Goal: Task Accomplishment & Management: Complete application form

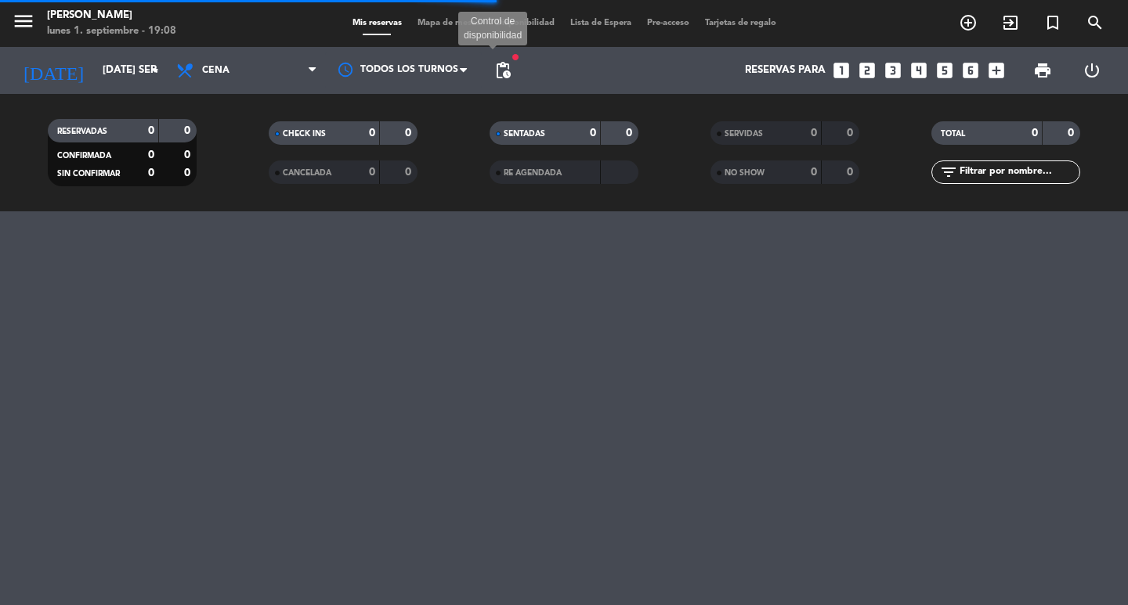
click at [502, 68] on span "pending_actions" at bounding box center [502, 70] width 19 height 19
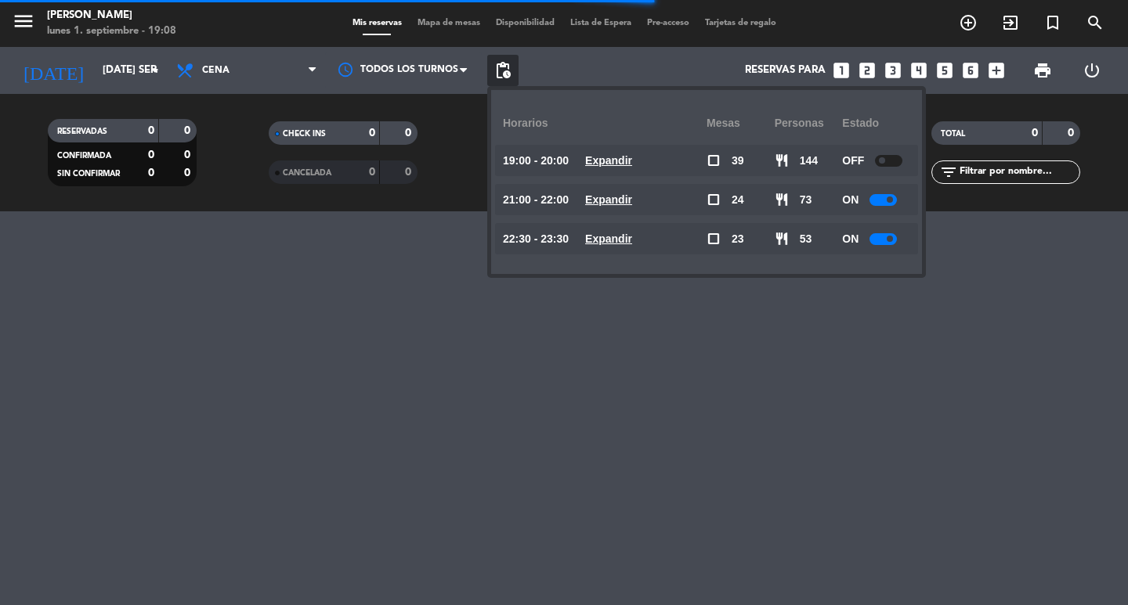
click at [632, 240] on u "Expandir" at bounding box center [608, 239] width 47 height 13
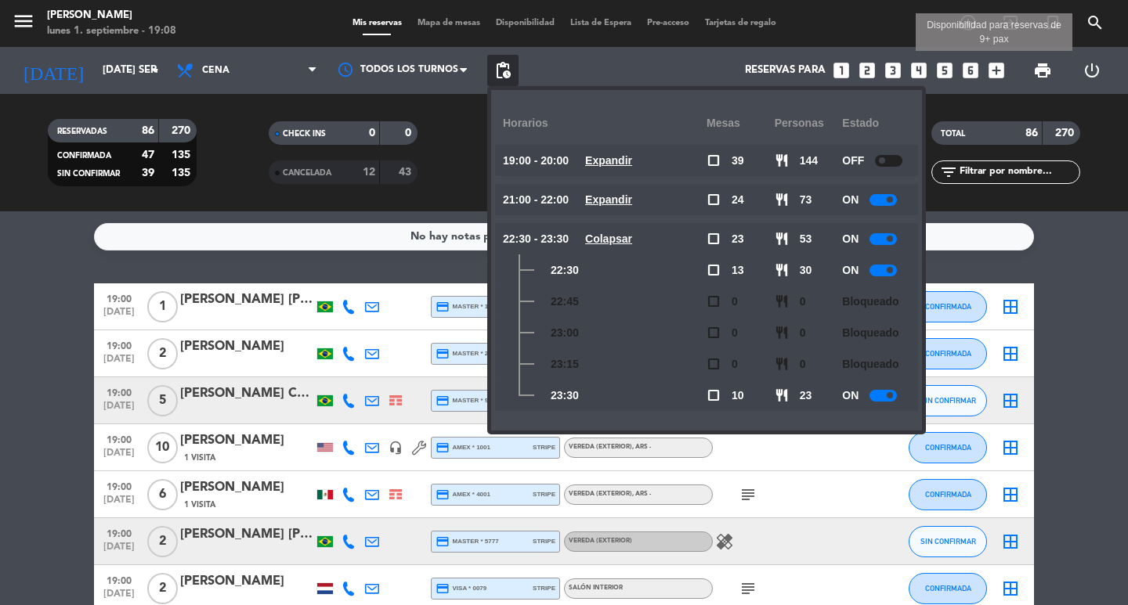
click at [995, 74] on icon "add_box" at bounding box center [996, 70] width 20 height 20
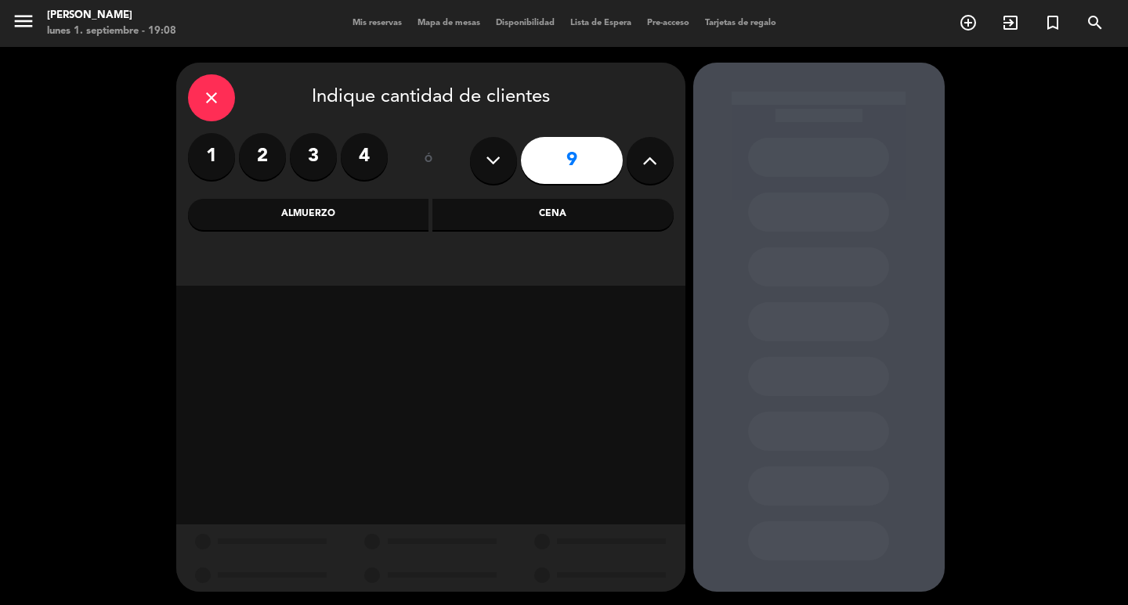
click at [659, 157] on button at bounding box center [649, 160] width 47 height 47
type input "12"
click at [573, 220] on div "Cena" at bounding box center [552, 214] width 241 height 31
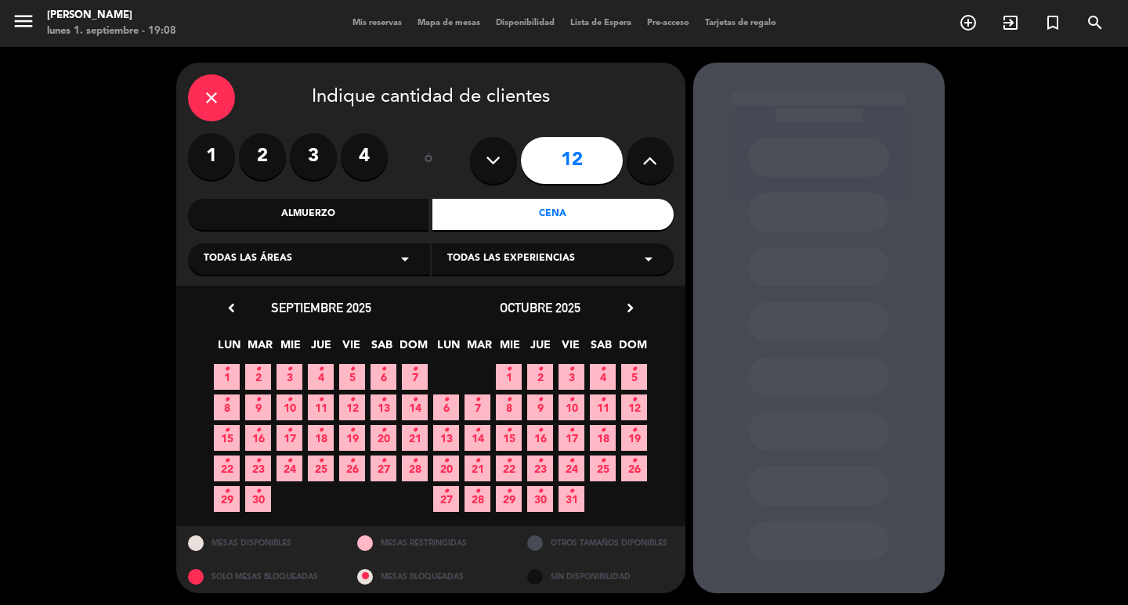
click at [262, 387] on span "2 •" at bounding box center [258, 377] width 26 height 26
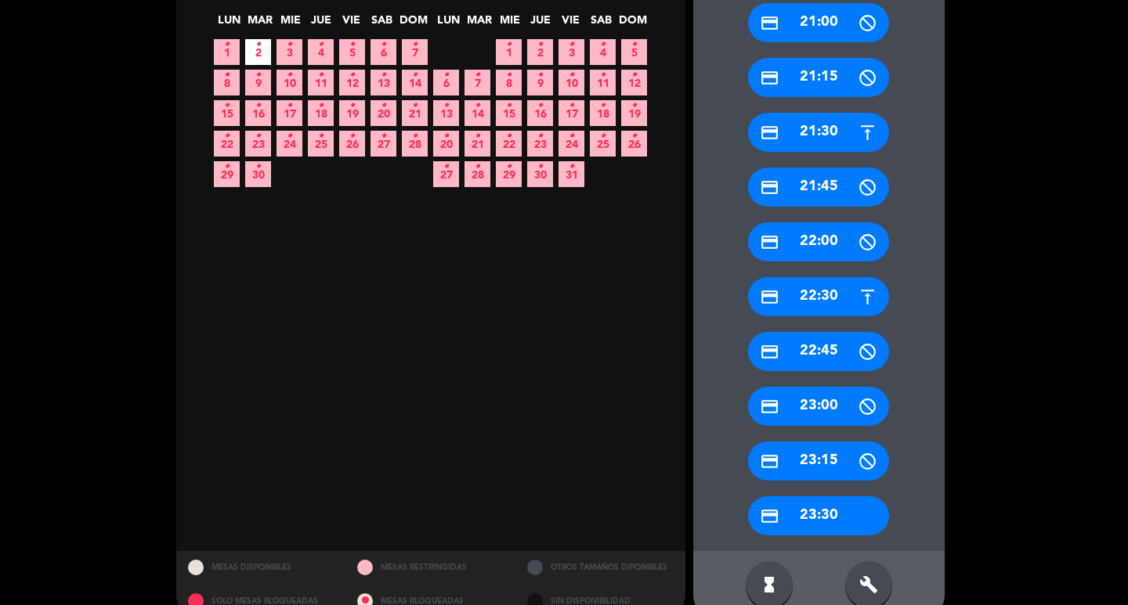
scroll to position [354, 0]
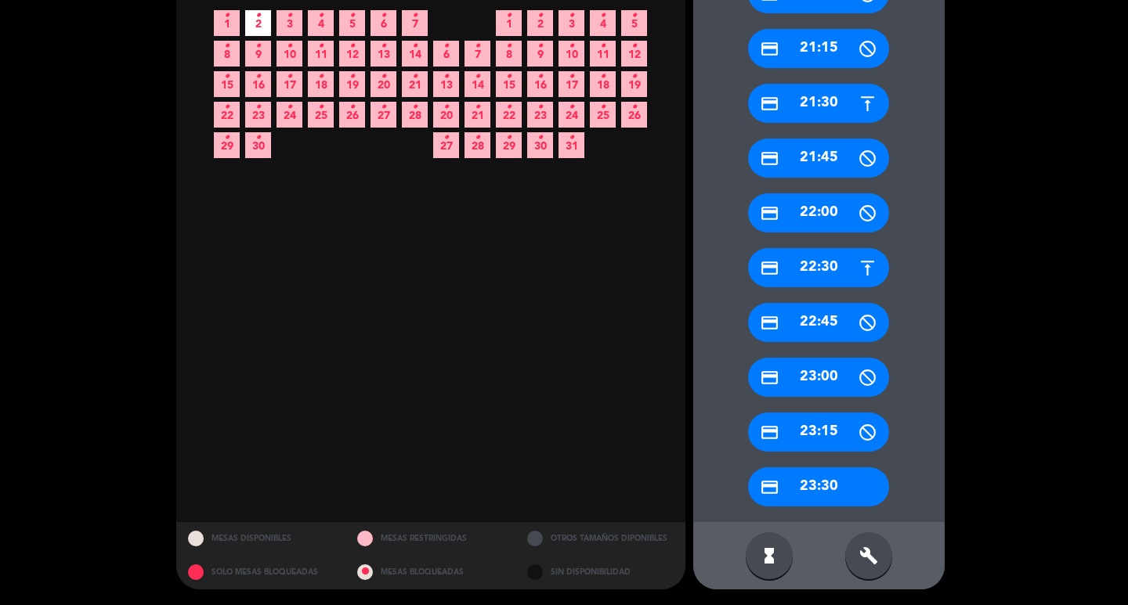
click at [811, 494] on div "credit_card 23:30" at bounding box center [818, 487] width 141 height 39
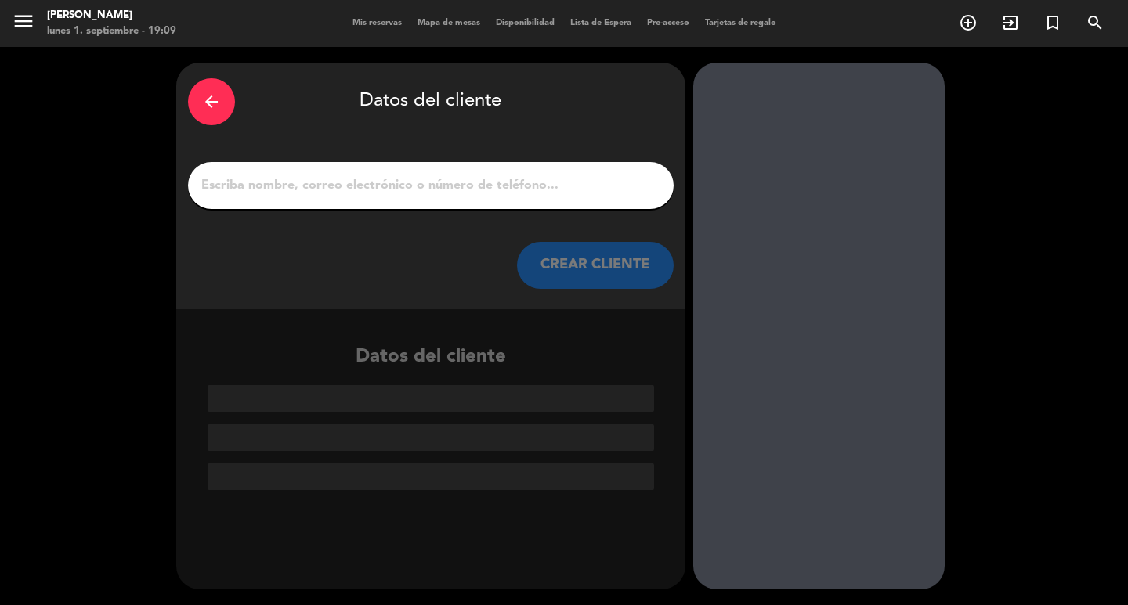
click at [388, 197] on input "1" at bounding box center [431, 186] width 462 height 22
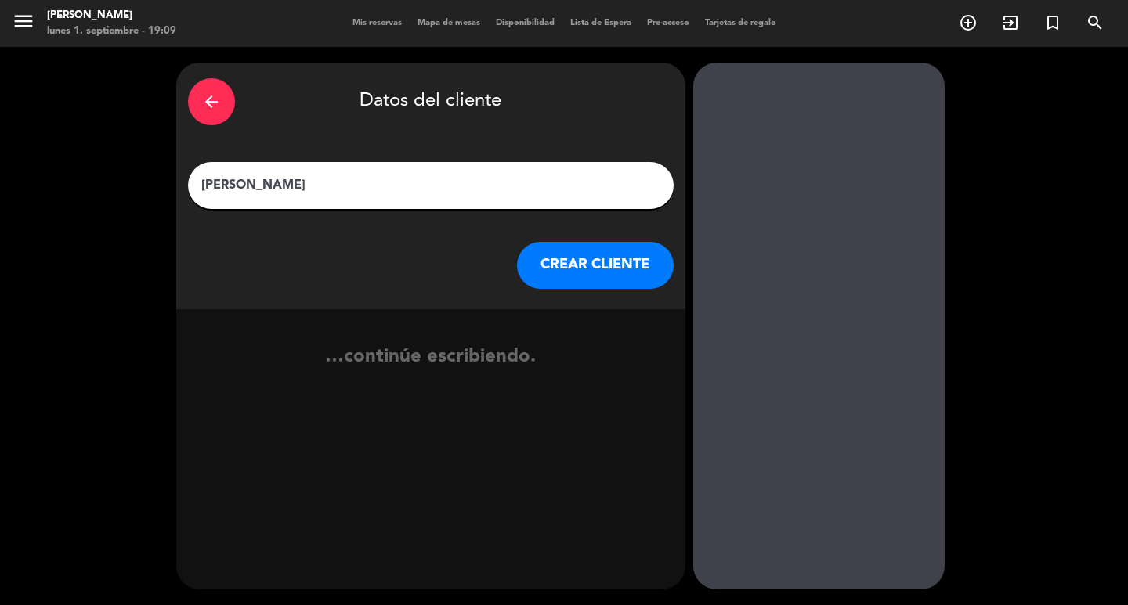
type input "[PERSON_NAME]"
click at [570, 287] on button "CREAR CLIENTE" at bounding box center [595, 265] width 157 height 47
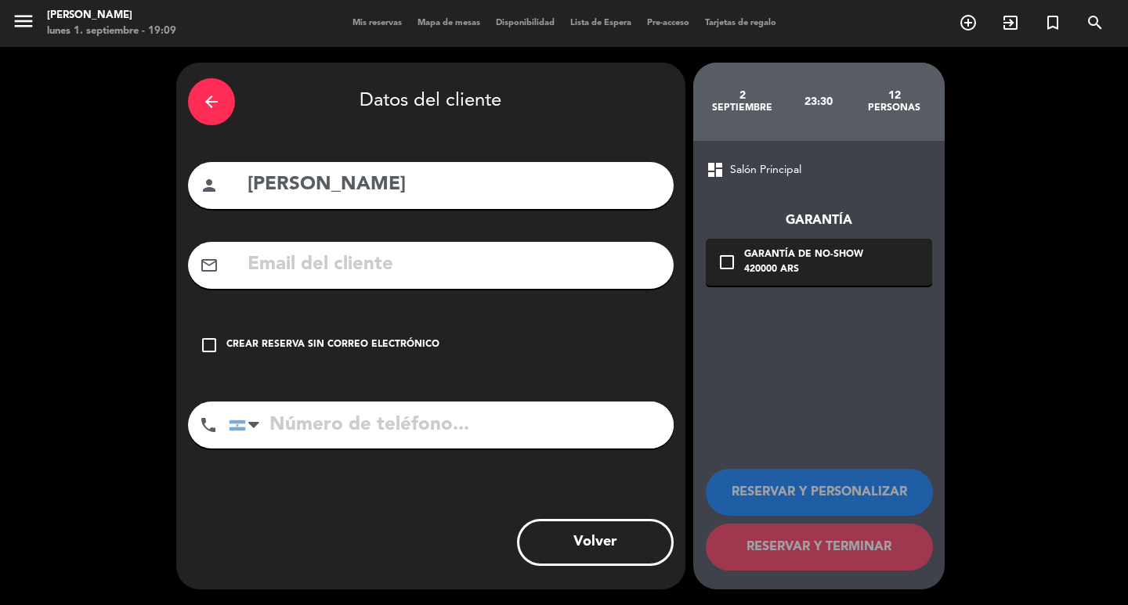
click at [386, 281] on input "text" at bounding box center [454, 265] width 416 height 32
click at [406, 281] on input "[DOMAIN_NAME]" at bounding box center [454, 265] width 416 height 32
click at [391, 281] on input "[DOMAIN_NAME]" at bounding box center [454, 265] width 416 height 32
click at [392, 281] on input "[DOMAIN_NAME]" at bounding box center [454, 265] width 416 height 32
click at [388, 280] on input "[DOMAIN_NAME]" at bounding box center [454, 265] width 416 height 32
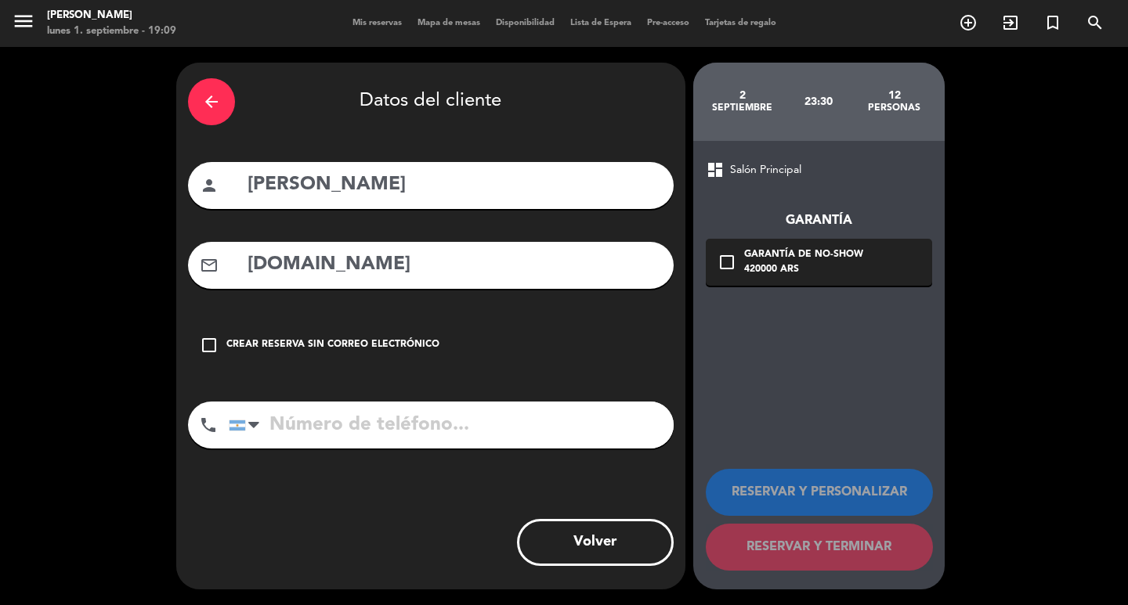
click at [327, 277] on input "[DOMAIN_NAME]" at bounding box center [454, 265] width 416 height 32
type input "[DOMAIN_NAME]"
click at [247, 448] on div at bounding box center [247, 425] width 36 height 45
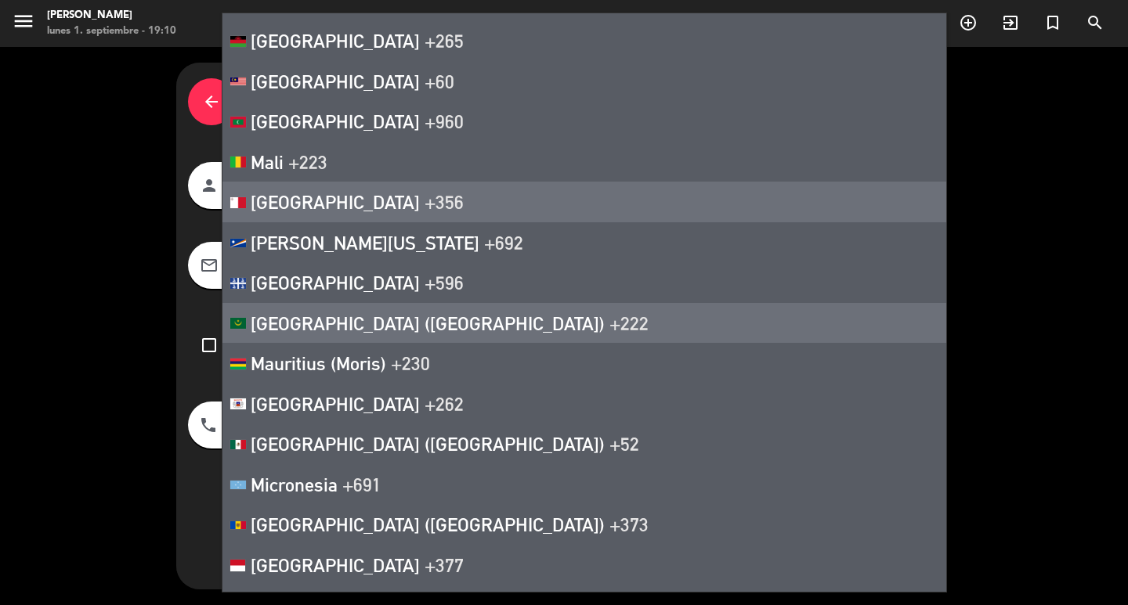
scroll to position [5482, 0]
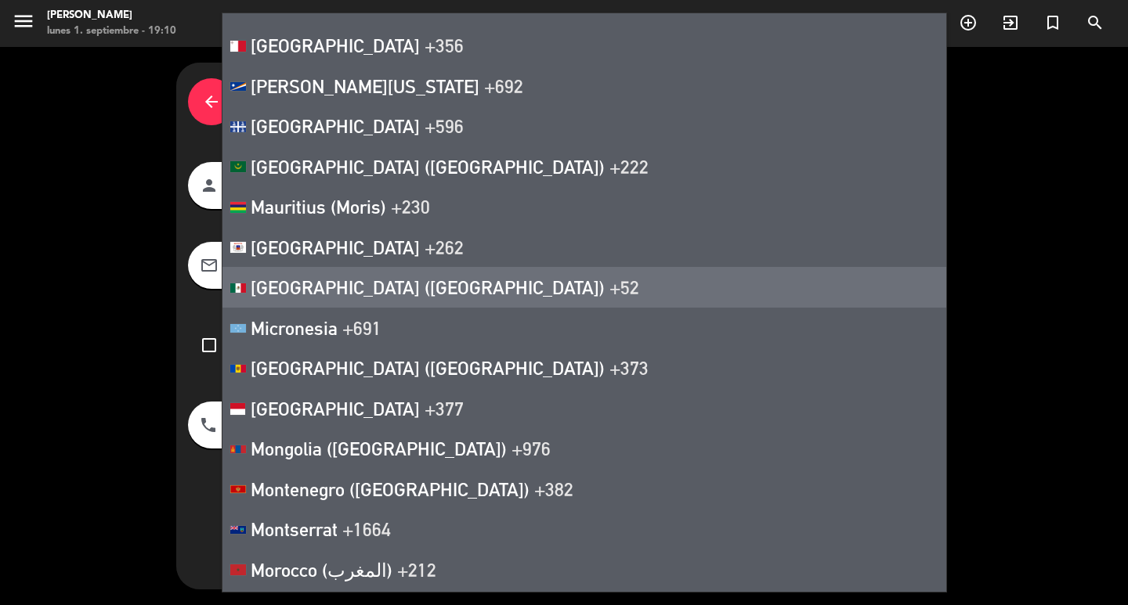
click at [284, 308] on li "[GEOGRAPHIC_DATA] ([GEOGRAPHIC_DATA]) +52" at bounding box center [584, 287] width 724 height 41
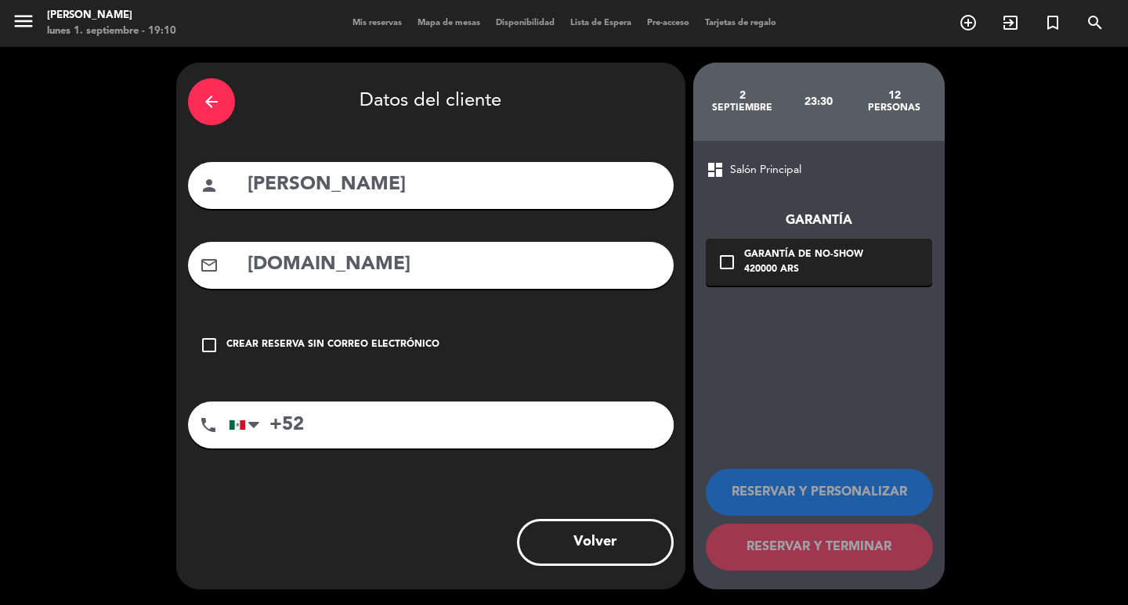
drag, startPoint x: 348, startPoint y: 467, endPoint x: 350, endPoint y: 456, distance: 11.1
click at [350, 449] on input "+52" at bounding box center [451, 425] width 445 height 47
type input "[PHONE_NUMBER]"
click at [734, 265] on icon "check_box_outline_blank" at bounding box center [726, 262] width 19 height 19
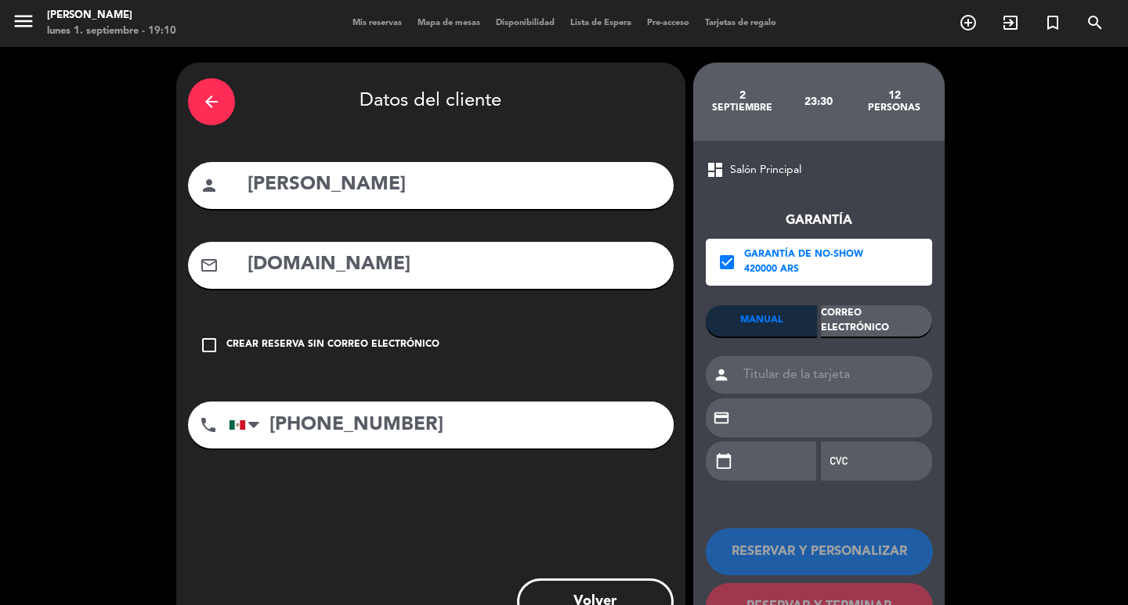
click at [849, 330] on div "Correo Electrónico" at bounding box center [876, 320] width 111 height 31
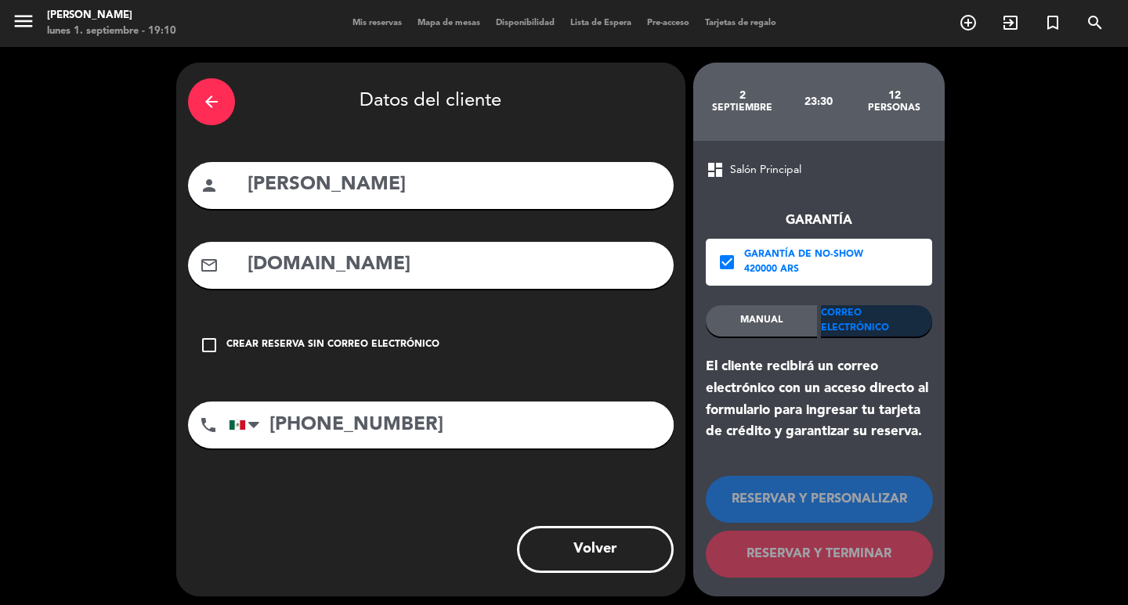
click at [851, 322] on div "Correo Electrónico" at bounding box center [876, 320] width 111 height 31
click at [774, 319] on div "MANUAL" at bounding box center [761, 320] width 111 height 31
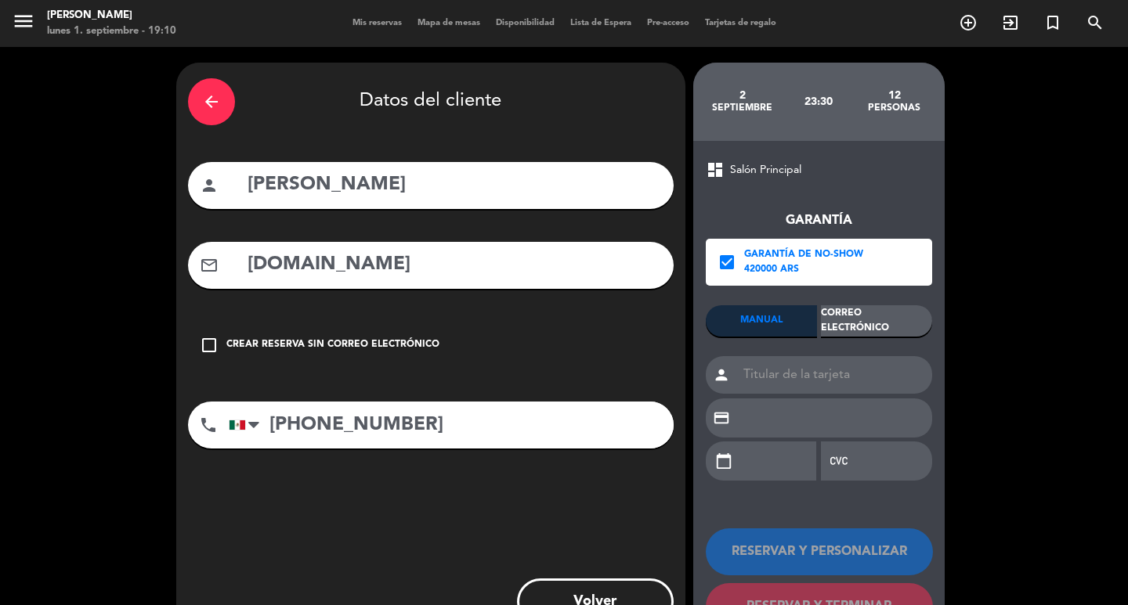
click at [857, 341] on div "MANUAL Correo Electrónico person credit_card calendar_today" at bounding box center [819, 400] width 226 height 190
click at [858, 328] on div "Correo Electrónico" at bounding box center [876, 320] width 111 height 31
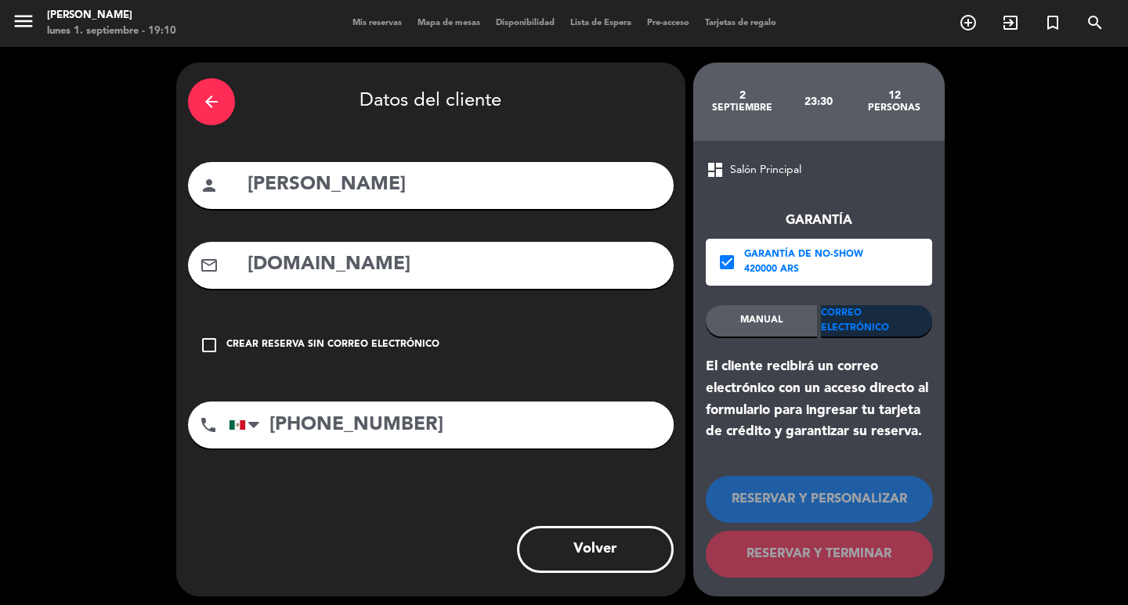
scroll to position [22, 0]
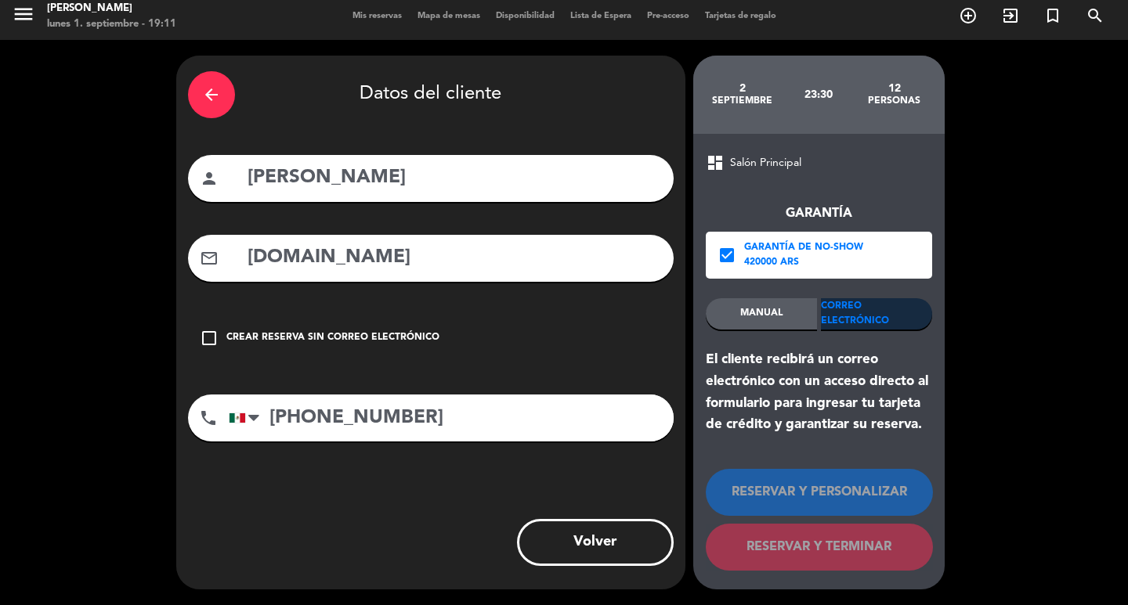
click at [578, 273] on input "[DOMAIN_NAME]" at bounding box center [454, 258] width 416 height 32
drag, startPoint x: 544, startPoint y: 273, endPoint x: 209, endPoint y: 256, distance: 335.6
click at [209, 256] on div "mail_outline [DOMAIN_NAME]" at bounding box center [431, 258] width 486 height 47
click at [522, 269] on input "[DOMAIN_NAME]" at bounding box center [454, 258] width 416 height 32
drag, startPoint x: 315, startPoint y: 263, endPoint x: 387, endPoint y: 269, distance: 72.3
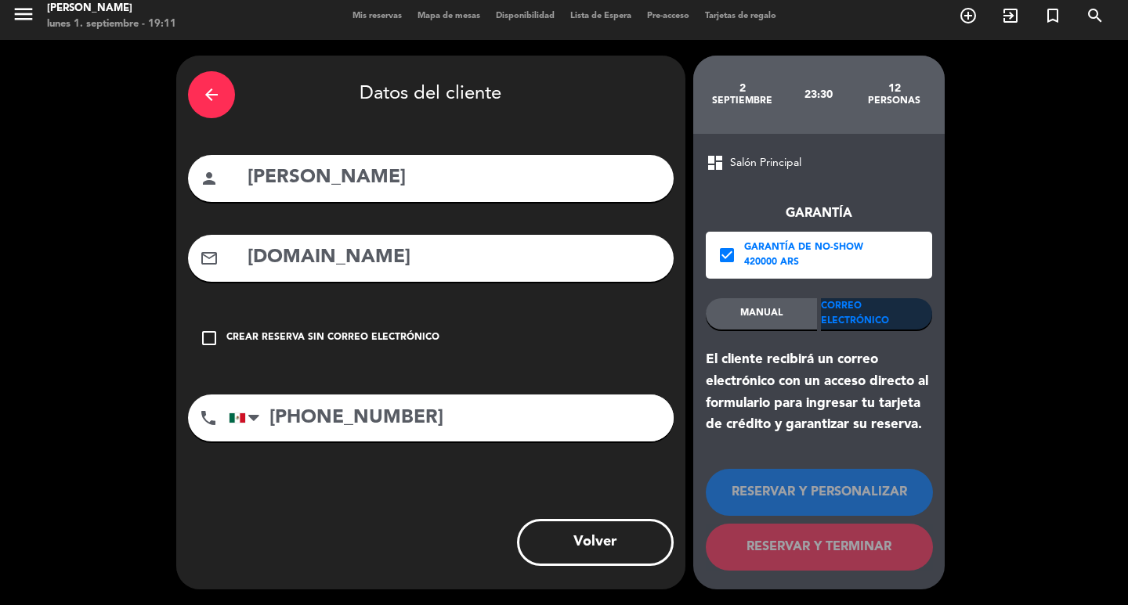
click at [387, 269] on input "[DOMAIN_NAME]" at bounding box center [454, 258] width 416 height 32
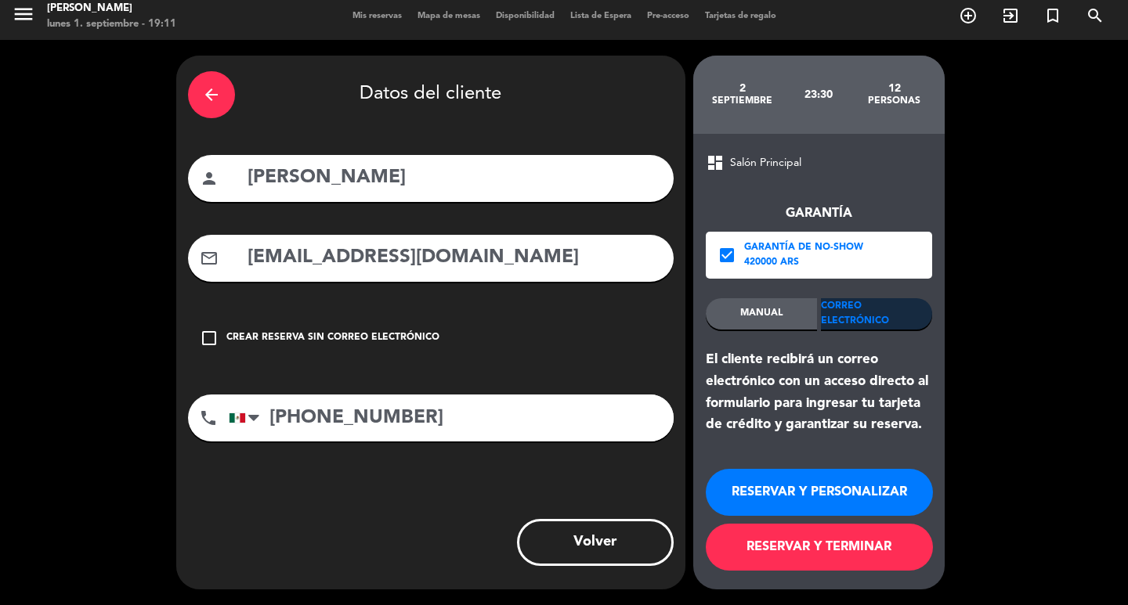
type input "[EMAIL_ADDRESS][DOMAIN_NAME]"
click at [903, 485] on button "RESERVAR Y PERSONALIZAR" at bounding box center [819, 492] width 227 height 47
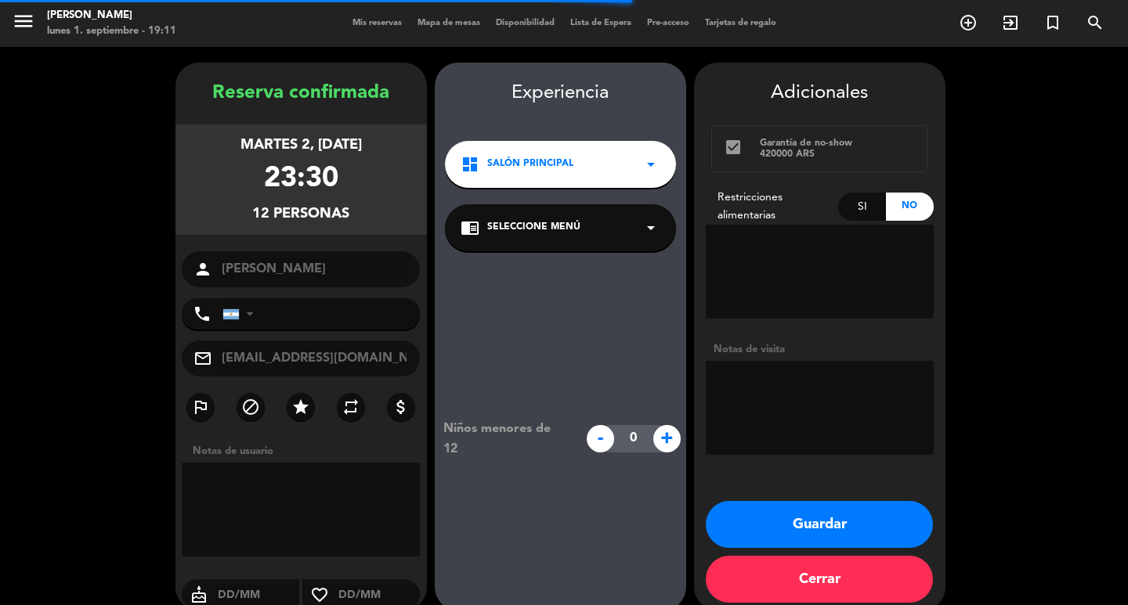
type input "[PHONE_NUMBER]"
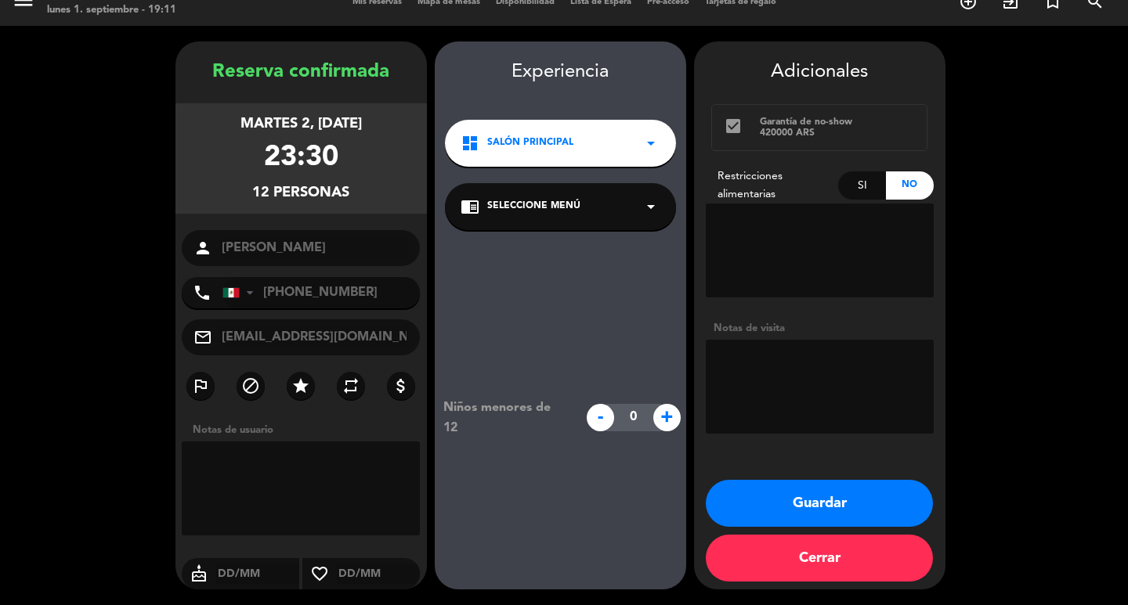
click at [587, 136] on div "dashboard Salón Principal arrow_drop_down" at bounding box center [560, 143] width 231 height 47
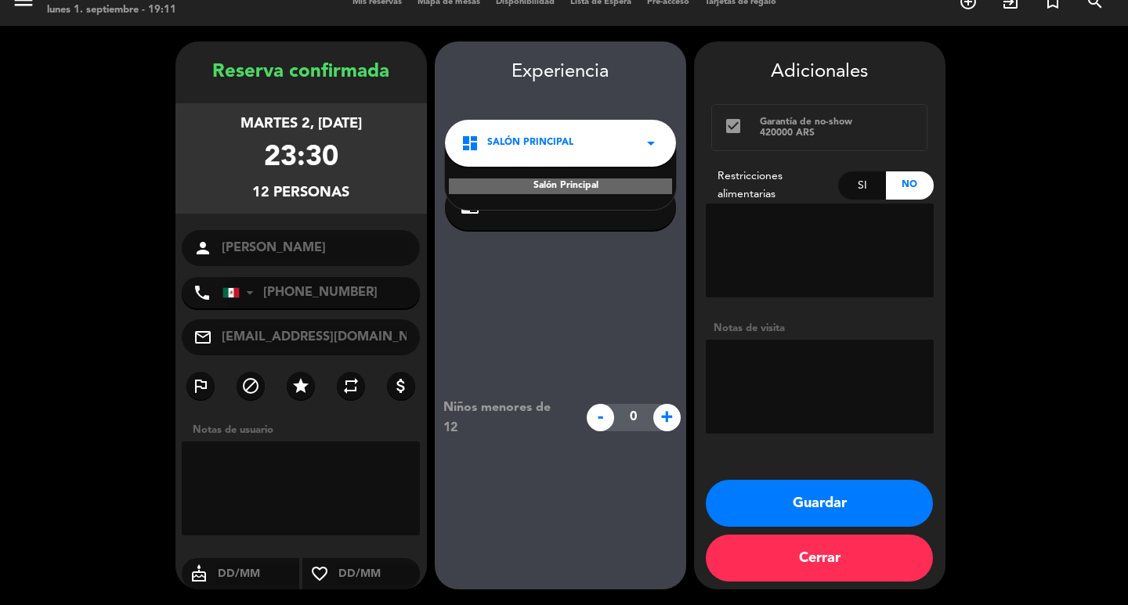
click at [612, 120] on div "dashboard Salón Principal arrow_drop_down" at bounding box center [560, 143] width 231 height 47
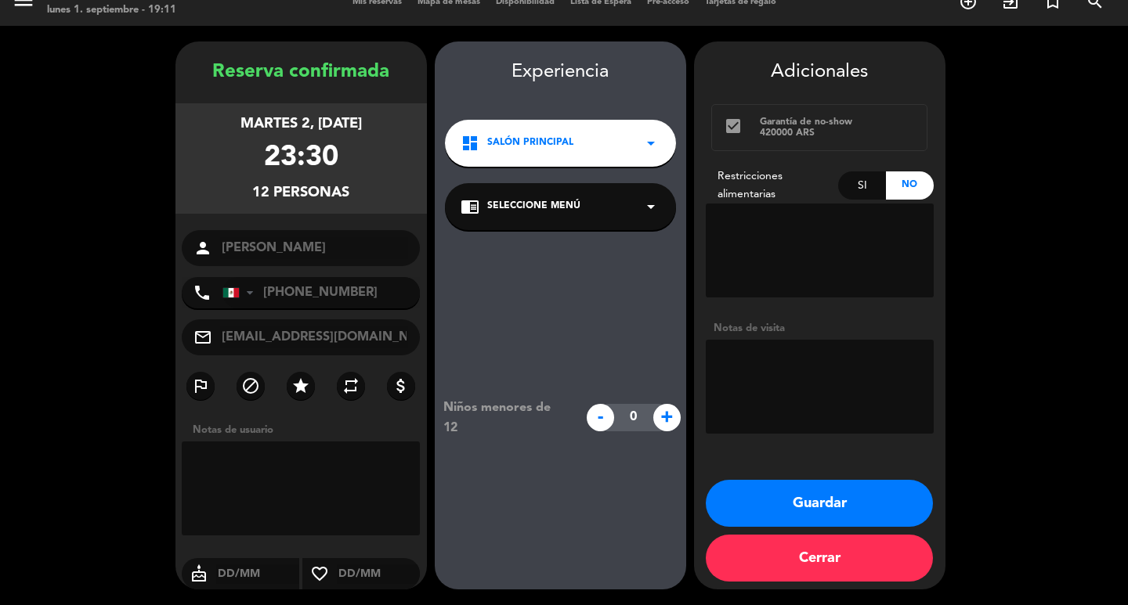
click at [646, 134] on icon "arrow_drop_down" at bounding box center [650, 143] width 19 height 19
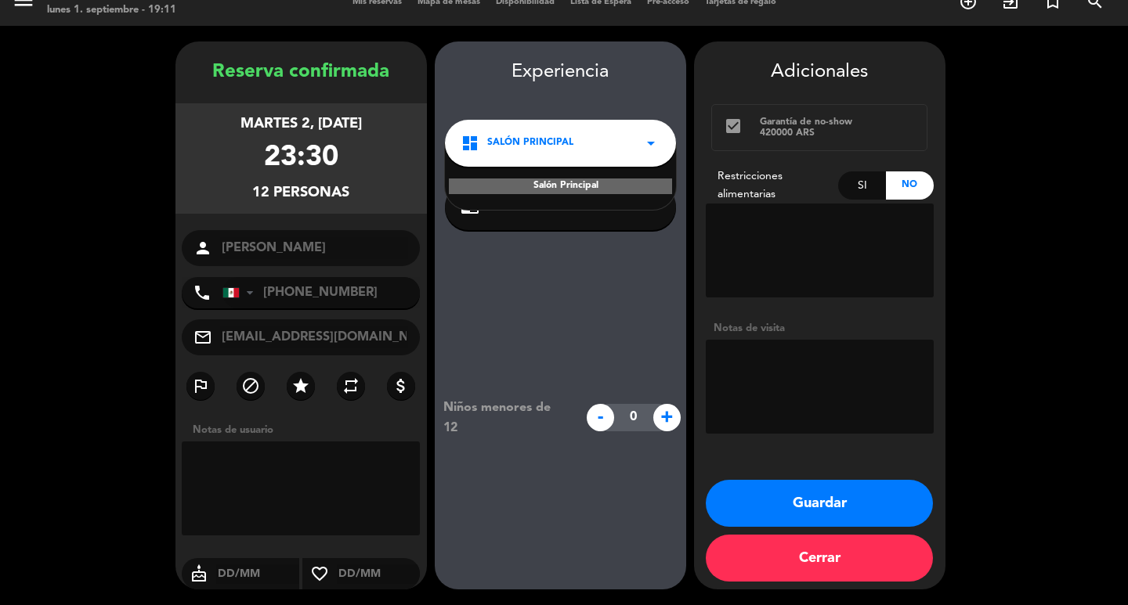
click at [610, 230] on div "Niños menores de 12 - 0 +" at bounding box center [560, 417] width 251 height 375
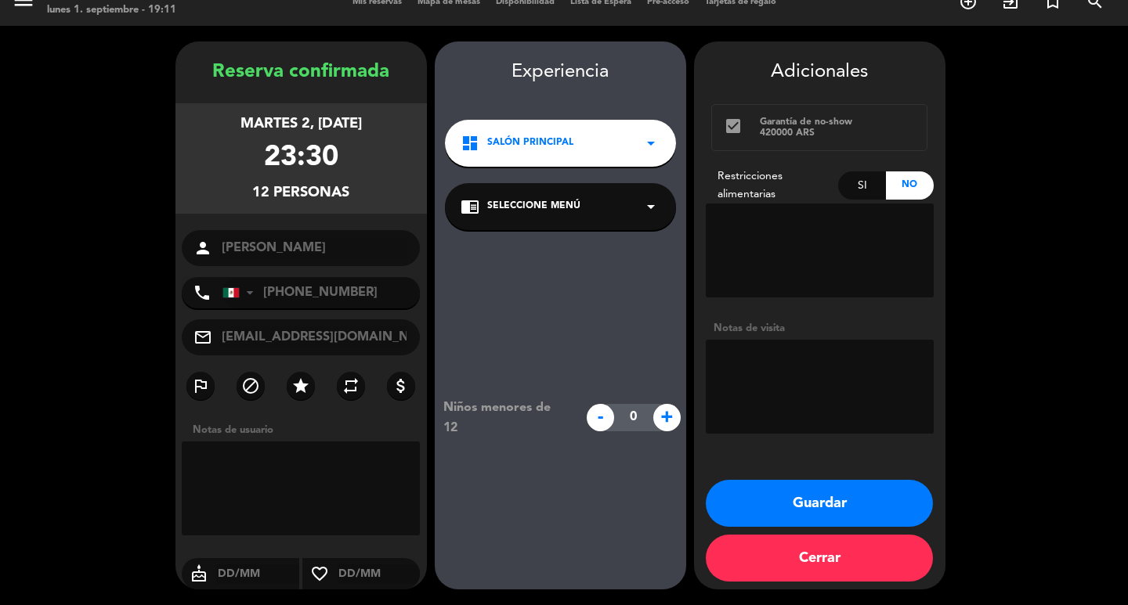
click at [637, 120] on div "dashboard Salón Principal arrow_drop_down" at bounding box center [560, 143] width 231 height 47
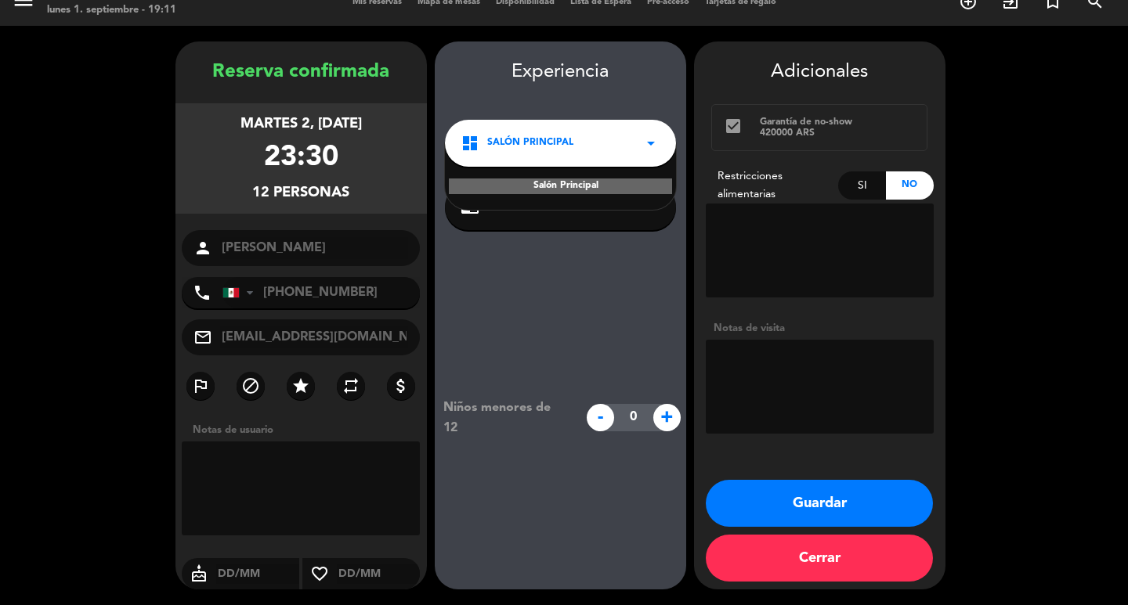
click at [620, 179] on div "Salón Principal" at bounding box center [560, 187] width 223 height 16
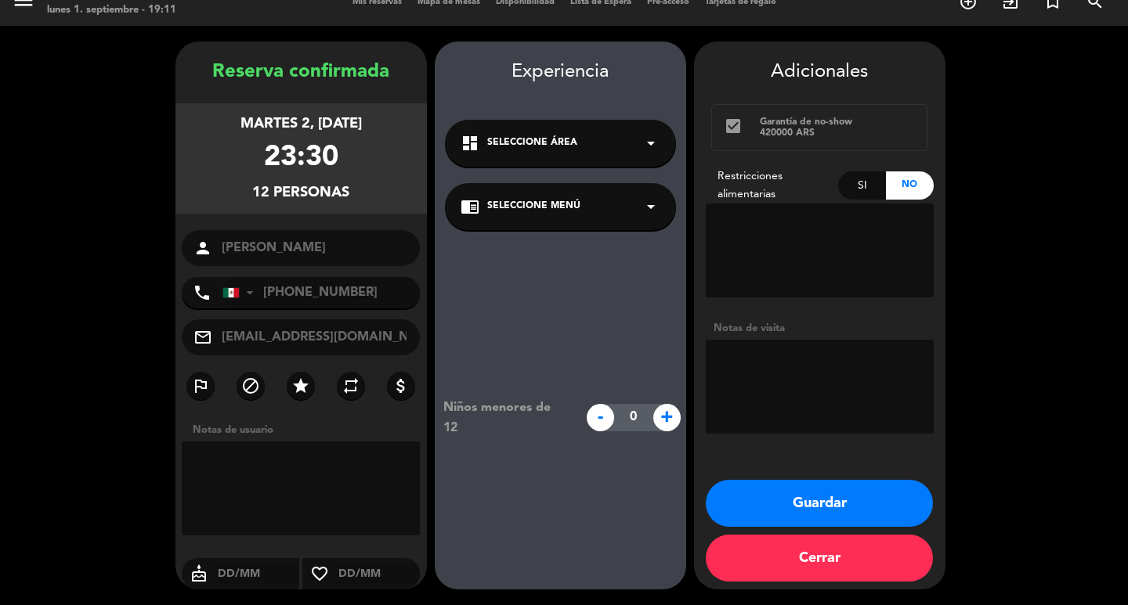
click at [832, 518] on button "Guardar" at bounding box center [819, 503] width 227 height 47
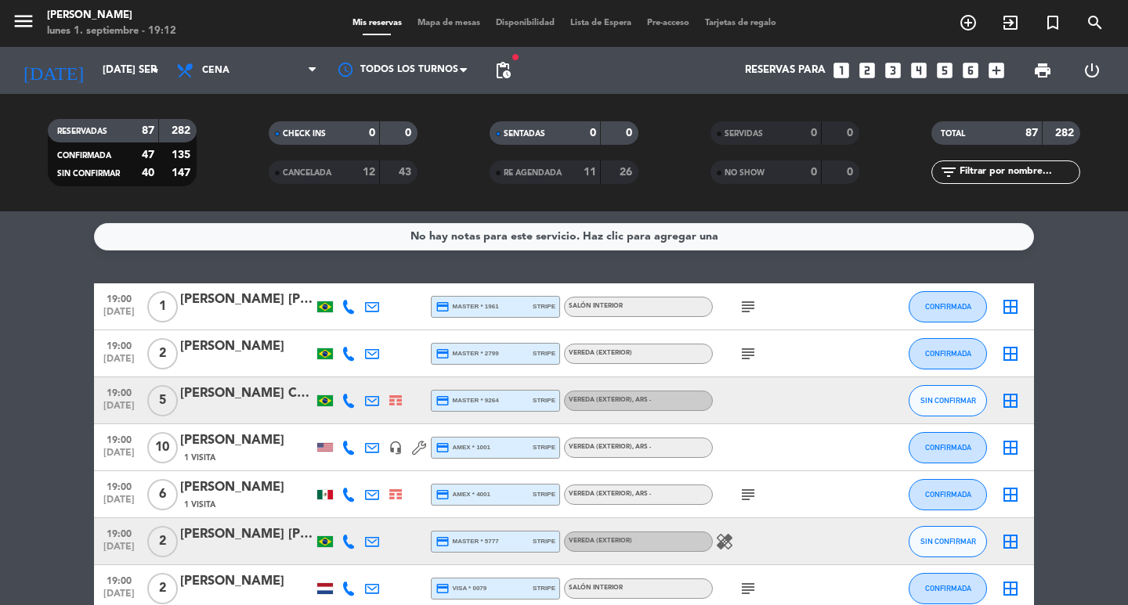
click at [187, 543] on div "[PERSON_NAME] [PERSON_NAME]" at bounding box center [246, 535] width 133 height 20
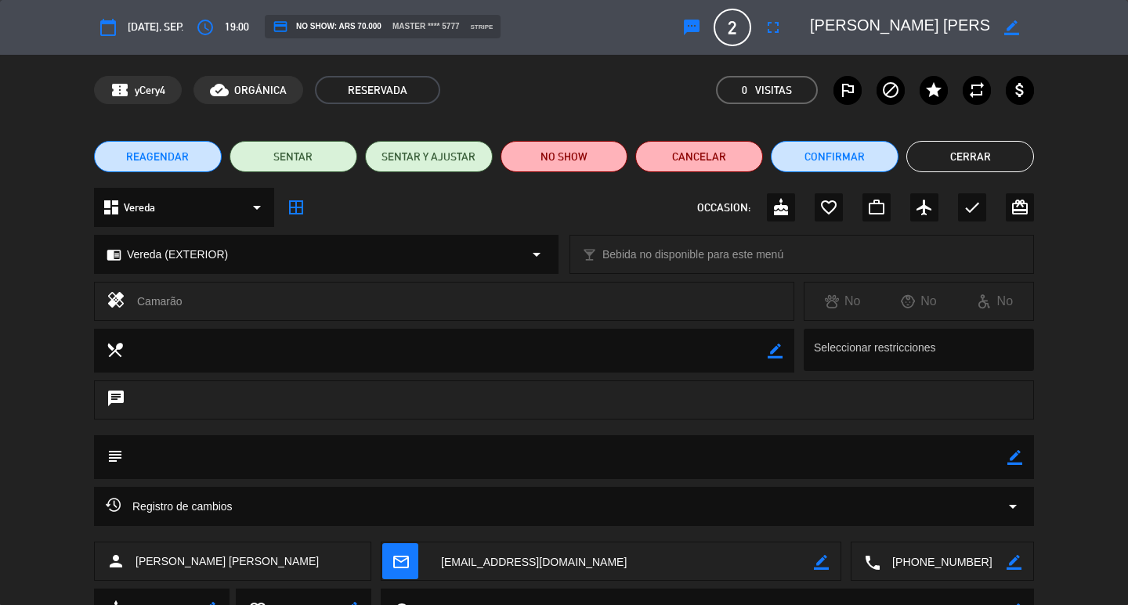
type input "[EMAIL_ADDRESS][DOMAIN_NAME]"
drag, startPoint x: 938, startPoint y: 154, endPoint x: 907, endPoint y: 93, distance: 68.6
click at [937, 145] on button "Cerrar" at bounding box center [970, 156] width 128 height 31
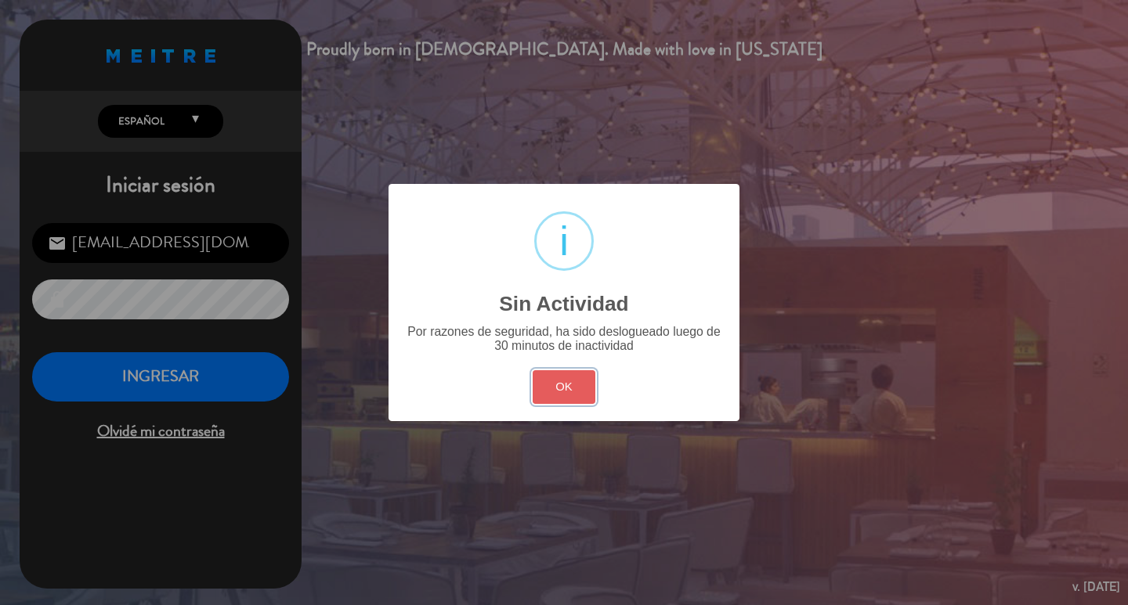
click at [566, 404] on button "OK" at bounding box center [564, 387] width 63 height 34
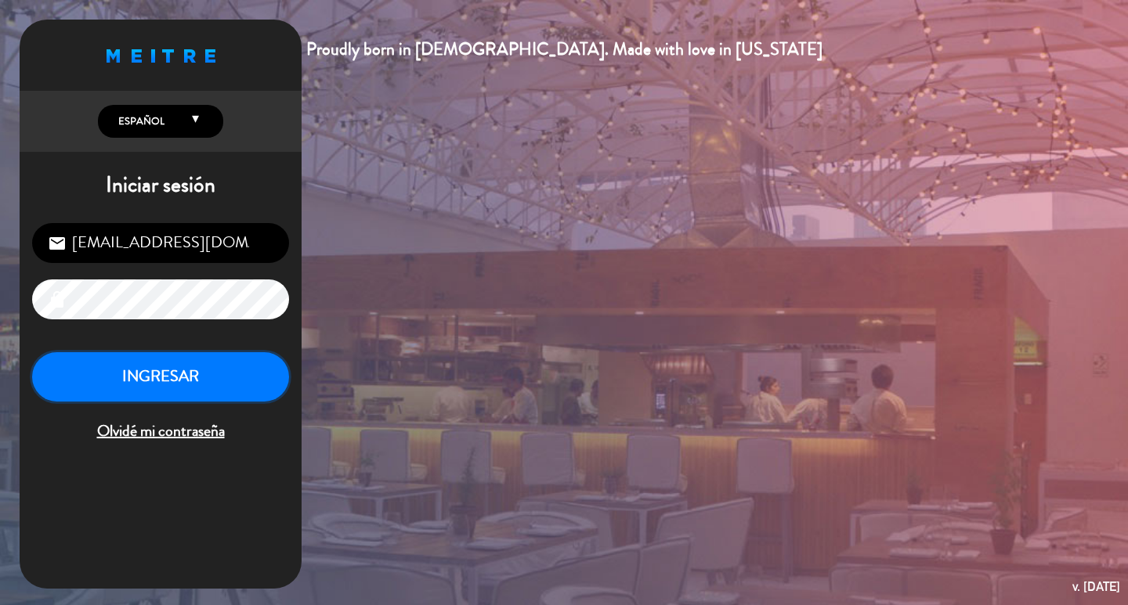
click at [83, 402] on button "INGRESAR" at bounding box center [160, 376] width 257 height 49
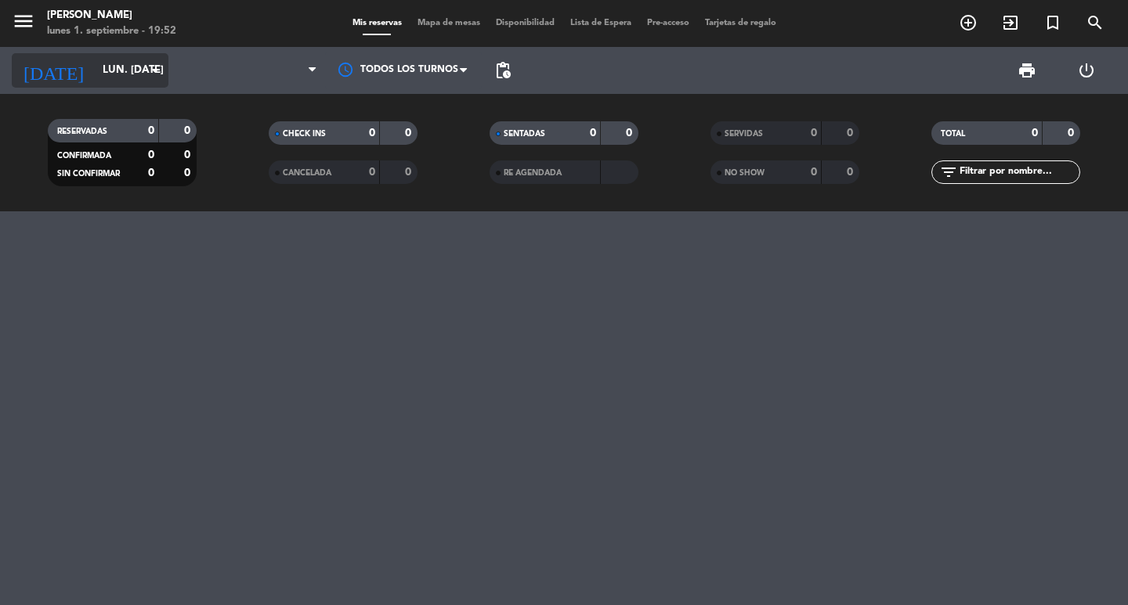
click at [110, 64] on input "lun. [DATE]" at bounding box center [164, 70] width 138 height 28
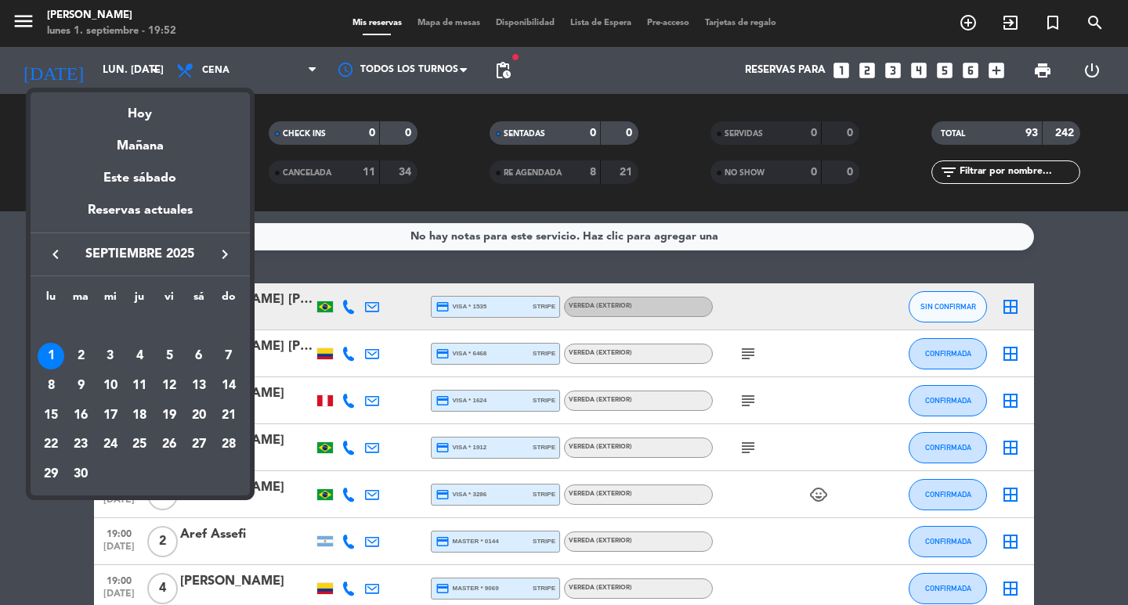
drag, startPoint x: 203, startPoint y: 389, endPoint x: 193, endPoint y: 398, distance: 13.3
click at [198, 393] on div "13" at bounding box center [199, 386] width 27 height 27
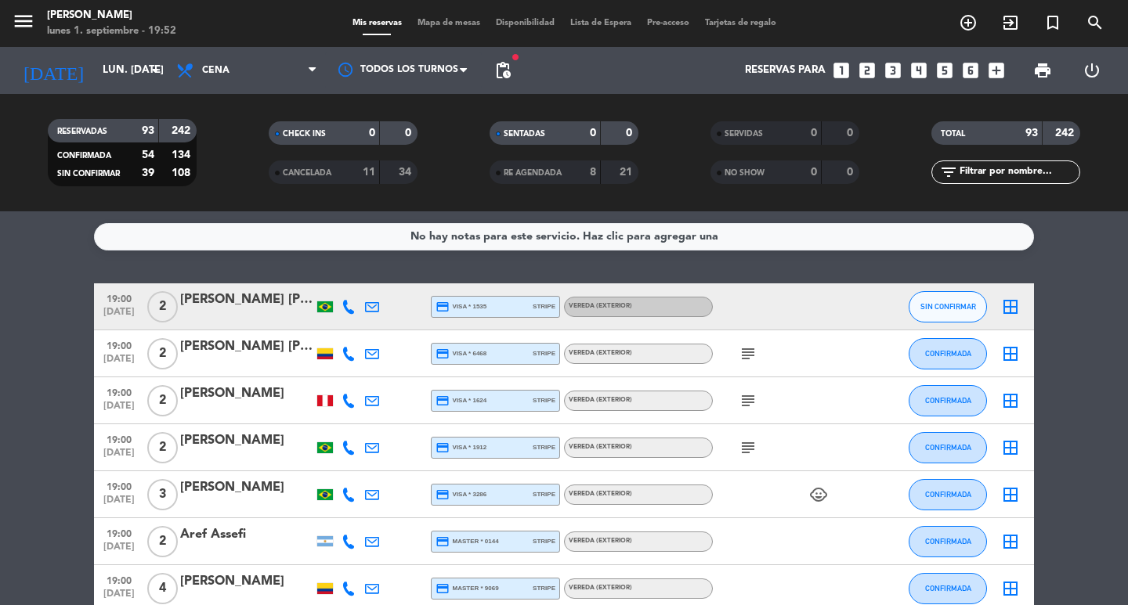
type input "sáb. [DATE]"
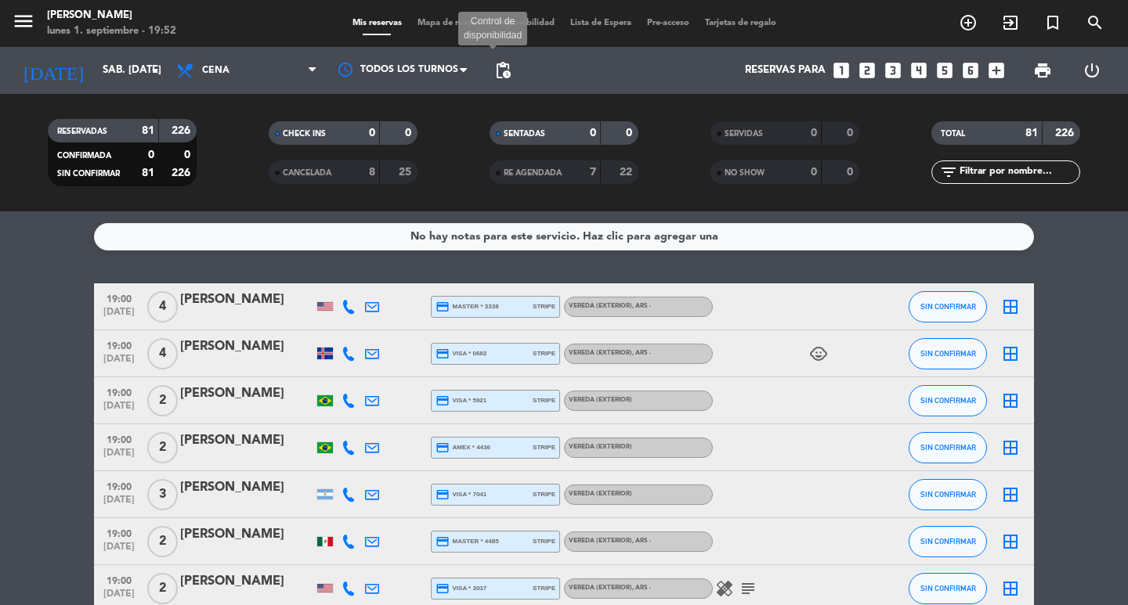
click at [504, 64] on span "pending_actions" at bounding box center [502, 70] width 19 height 19
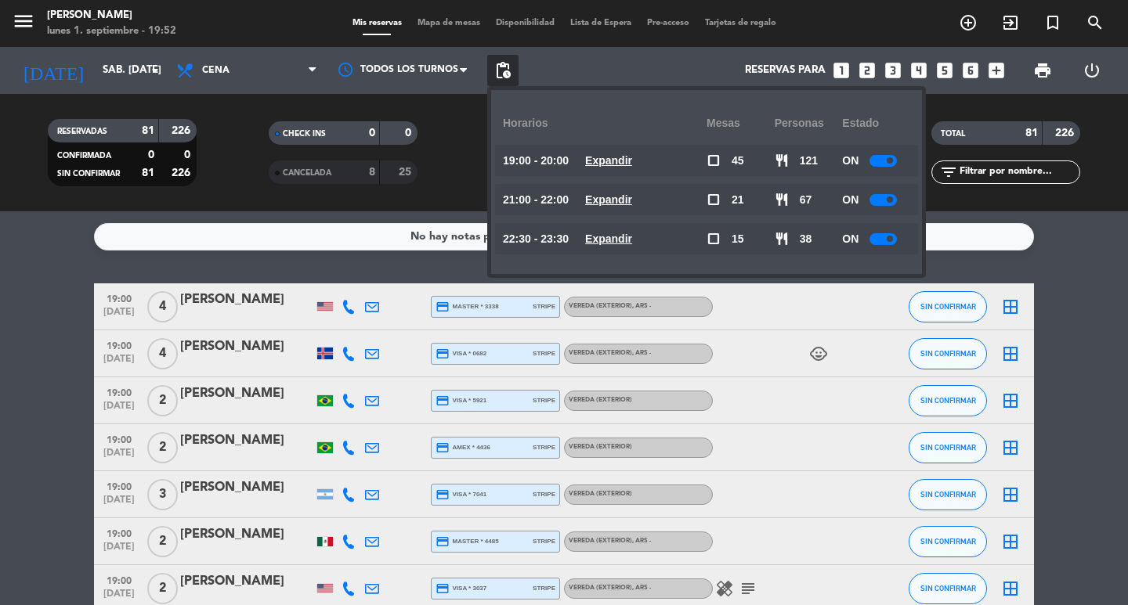
click at [632, 193] on u "Expandir" at bounding box center [608, 199] width 47 height 13
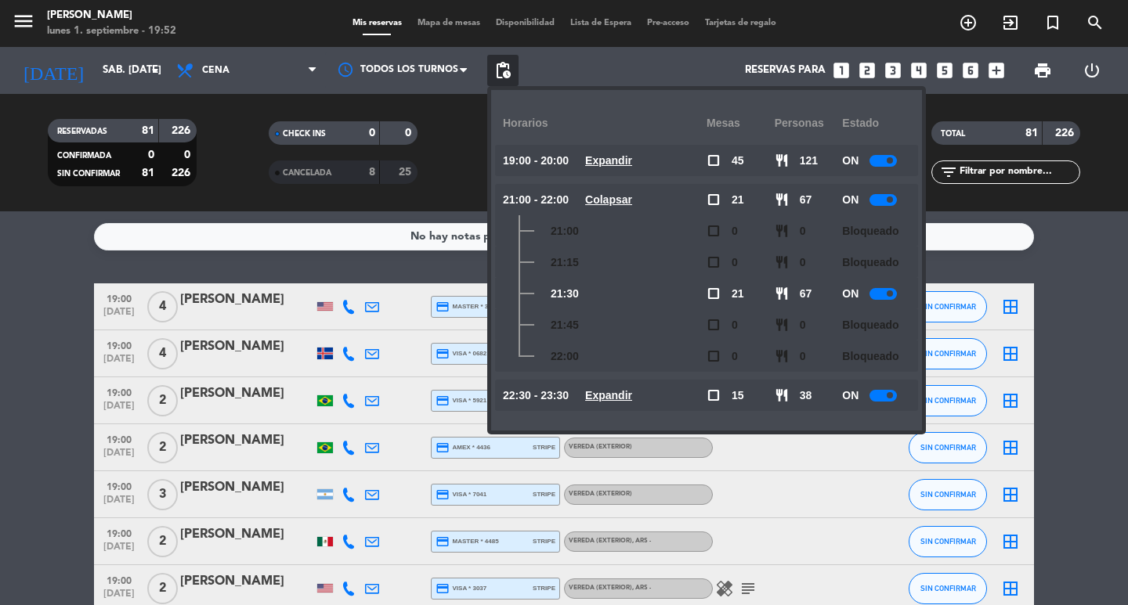
click at [632, 209] on span "Colapsar" at bounding box center [608, 200] width 47 height 18
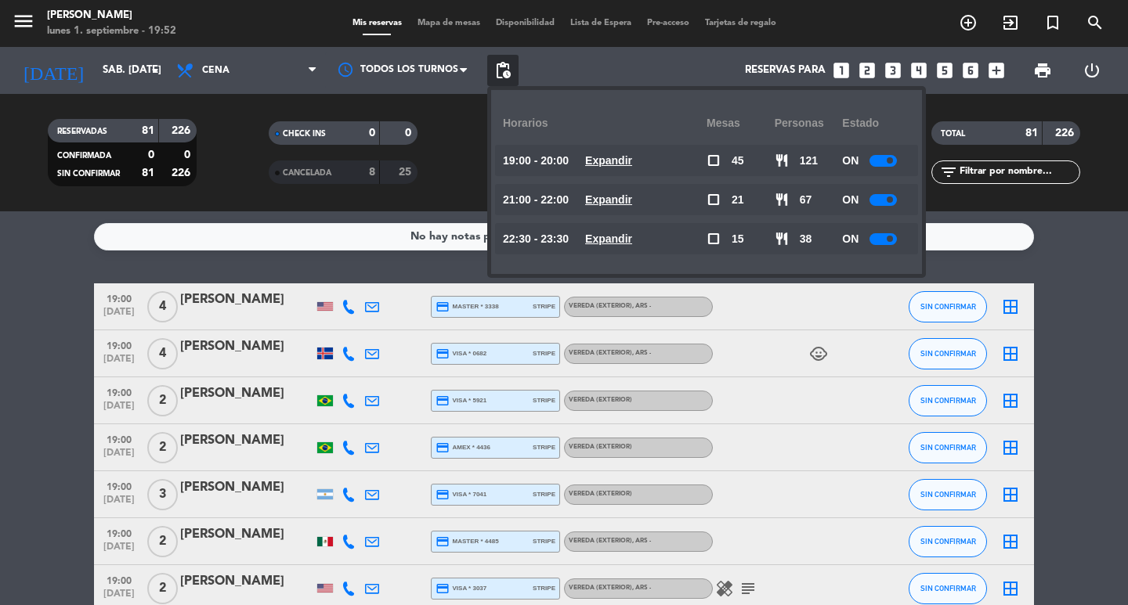
click at [578, 46] on div "menu [PERSON_NAME] lunes 1. septiembre - 19:52 Mis reservas Mapa de mesas Dispo…" at bounding box center [564, 105] width 1128 height 211
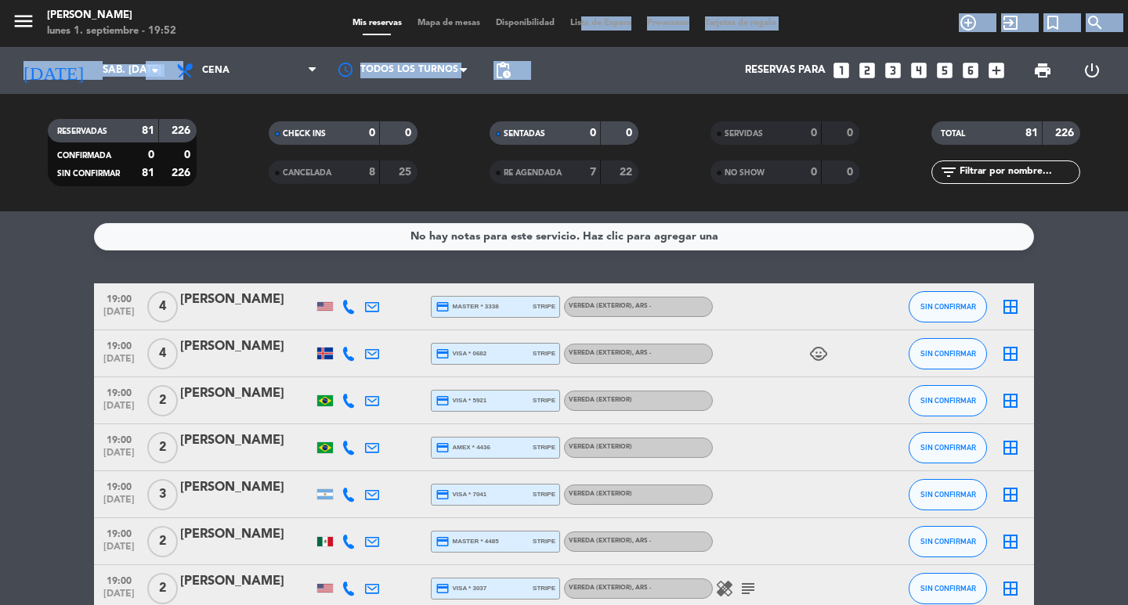
click at [576, 68] on div "Reservas para looks_one looks_two looks_3 looks_4 looks_5 looks_6 add_box" at bounding box center [764, 70] width 493 height 47
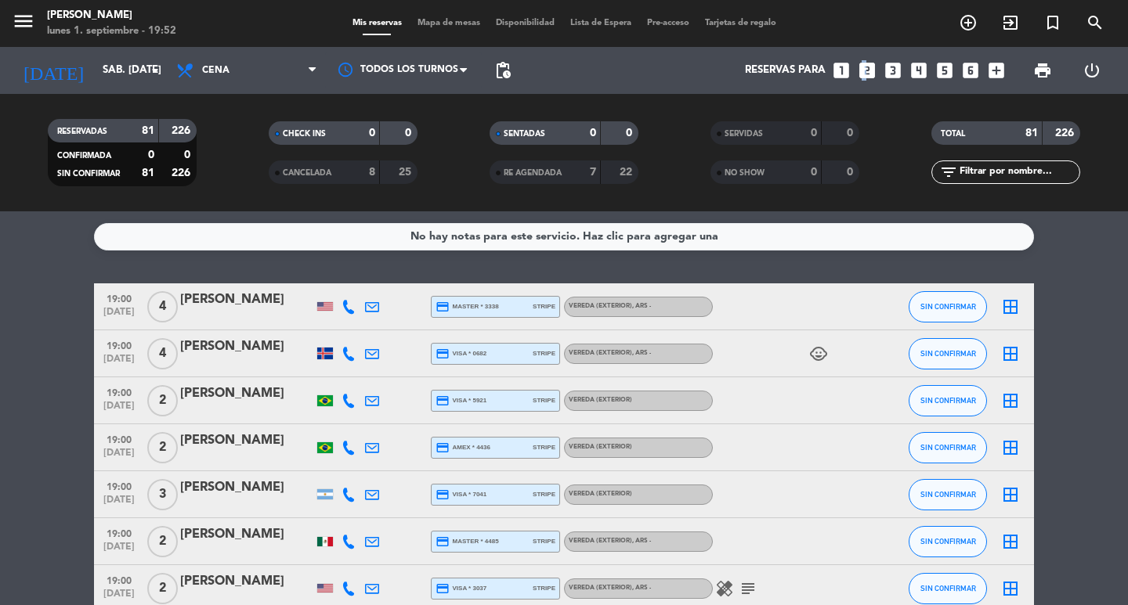
click at [857, 74] on icon "looks_two" at bounding box center [867, 70] width 20 height 20
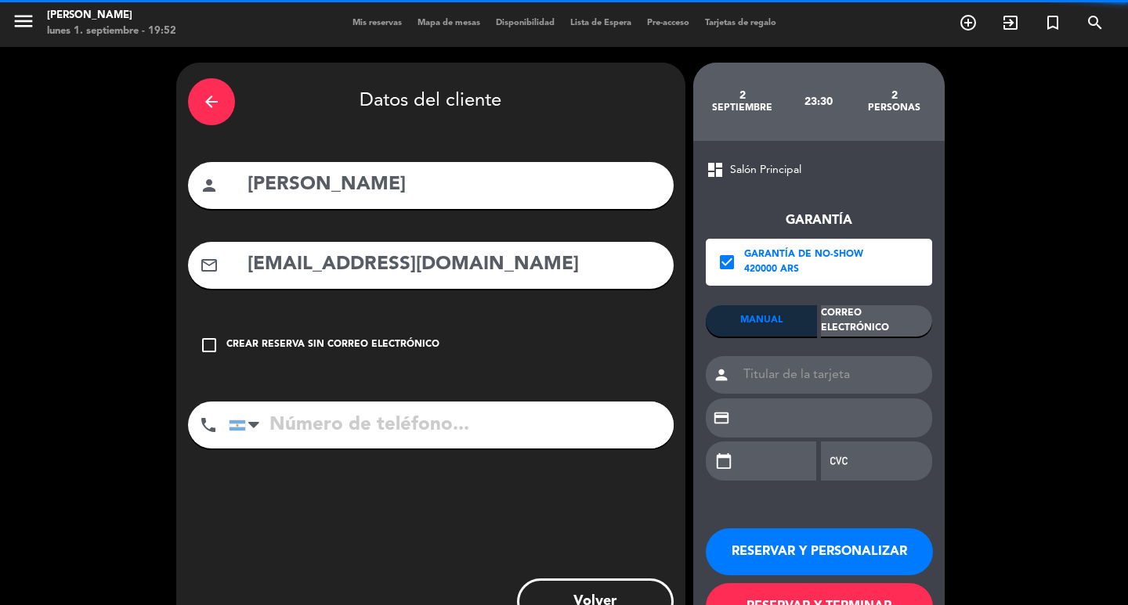
click at [229, 93] on div "arrow_back" at bounding box center [211, 101] width 47 height 47
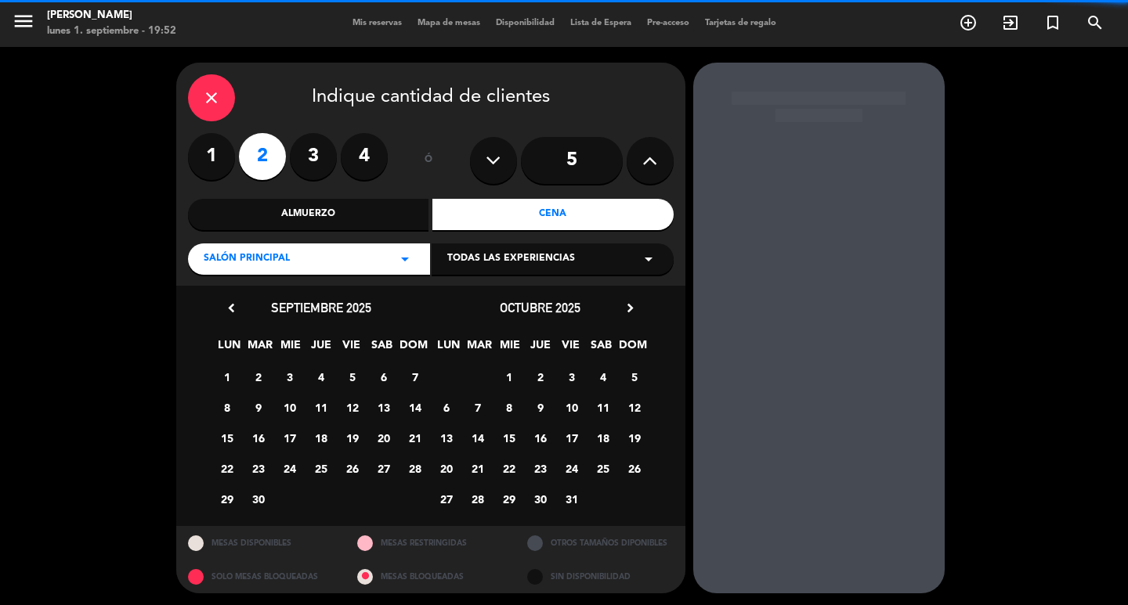
click at [217, 102] on icon "close" at bounding box center [211, 97] width 19 height 19
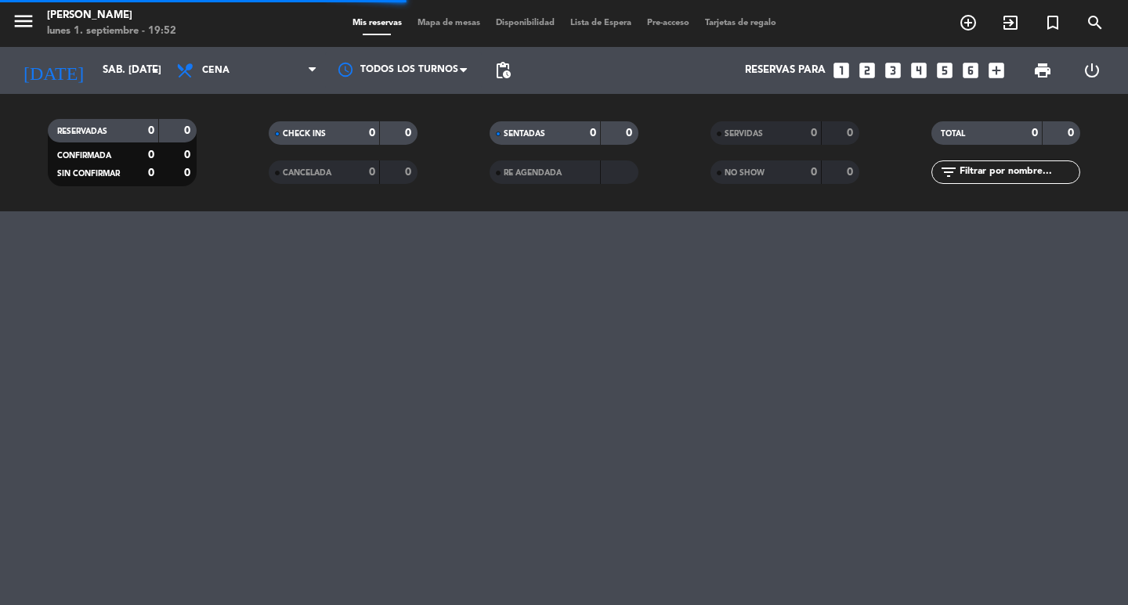
click at [857, 72] on icon "looks_two" at bounding box center [867, 70] width 20 height 20
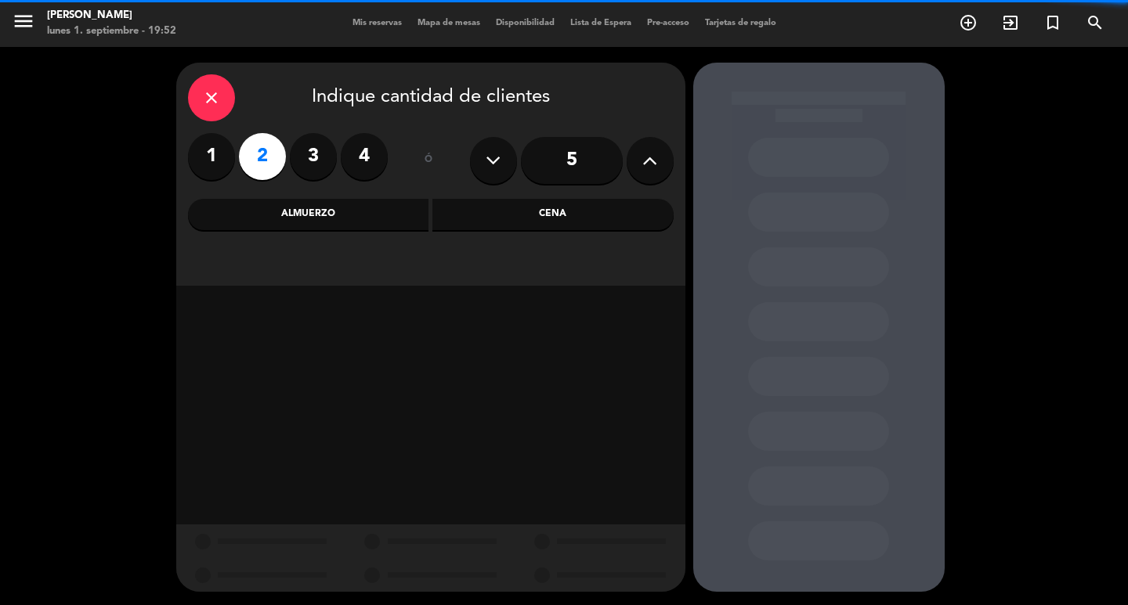
click at [535, 233] on div "close Indique cantidad de clientes 1 2 3 4 ó 5 Almuerzo Cena" at bounding box center [430, 174] width 509 height 223
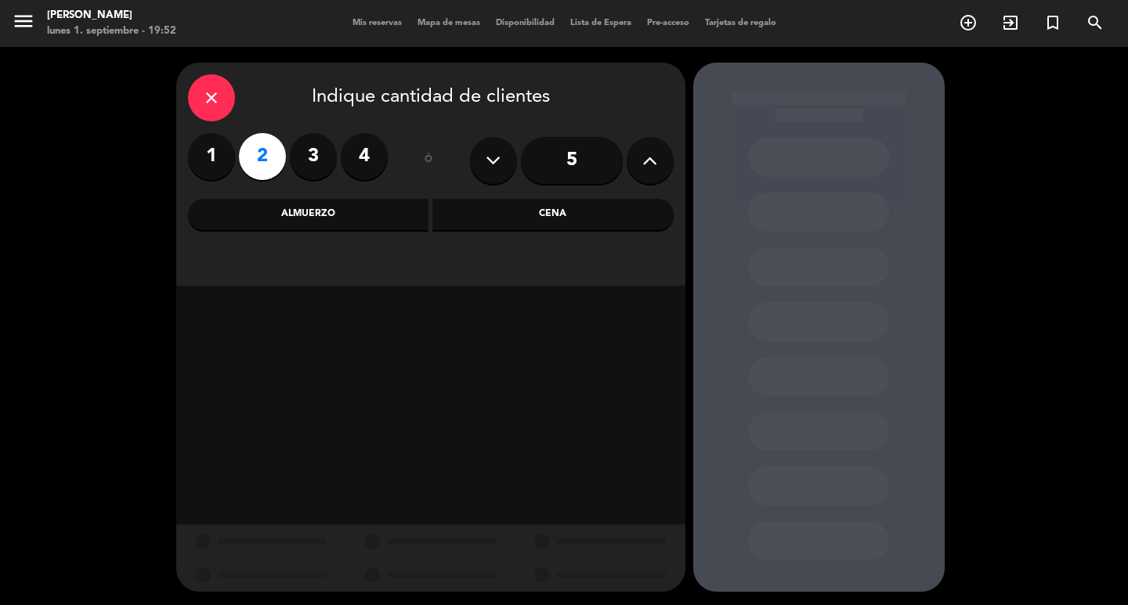
click at [524, 218] on div "Cena" at bounding box center [552, 214] width 241 height 31
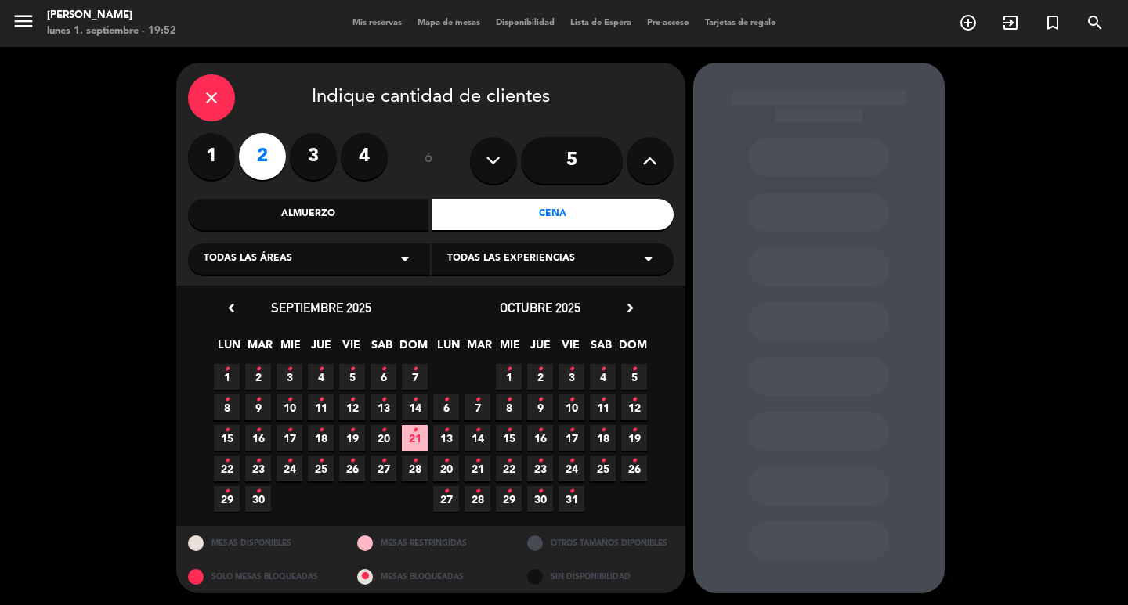
click at [380, 421] on span "13 •" at bounding box center [383, 408] width 26 height 26
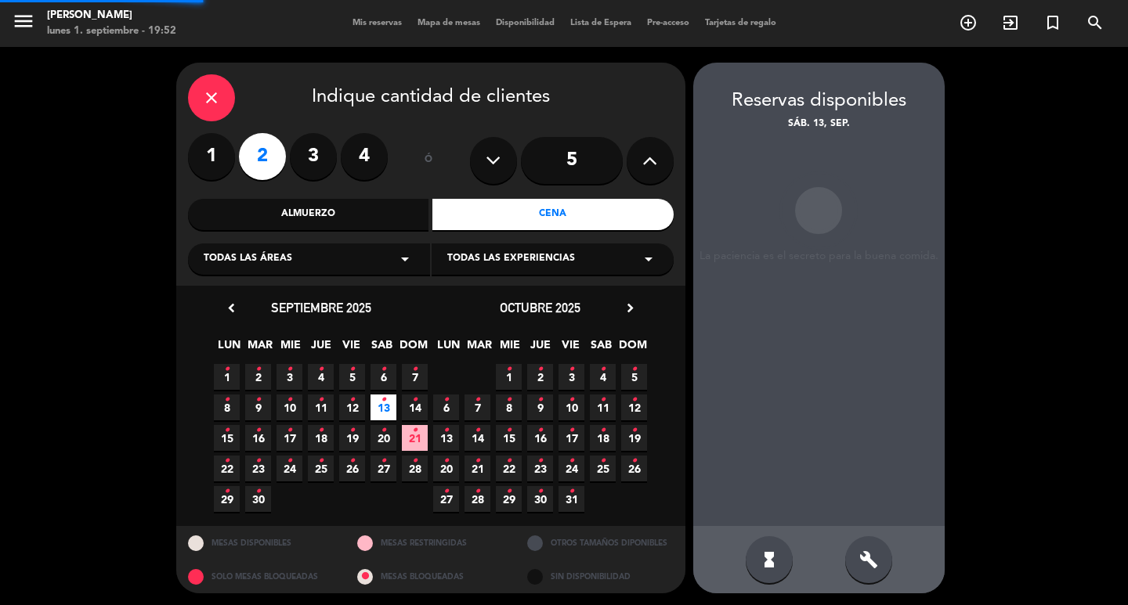
scroll to position [12, 0]
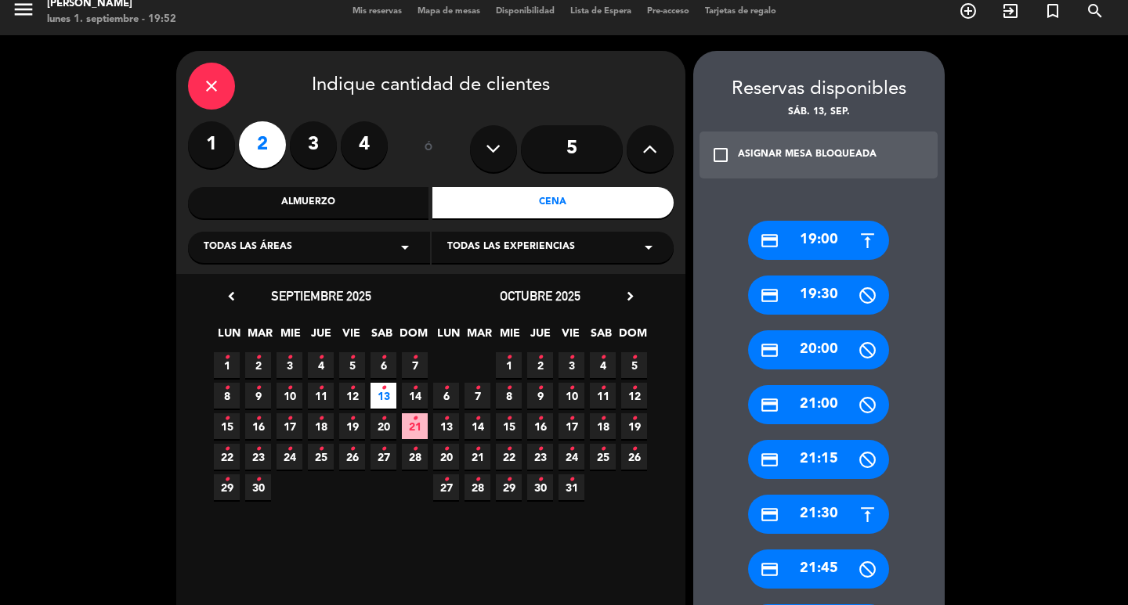
click at [851, 506] on div "credit_card 21:30" at bounding box center [818, 514] width 141 height 39
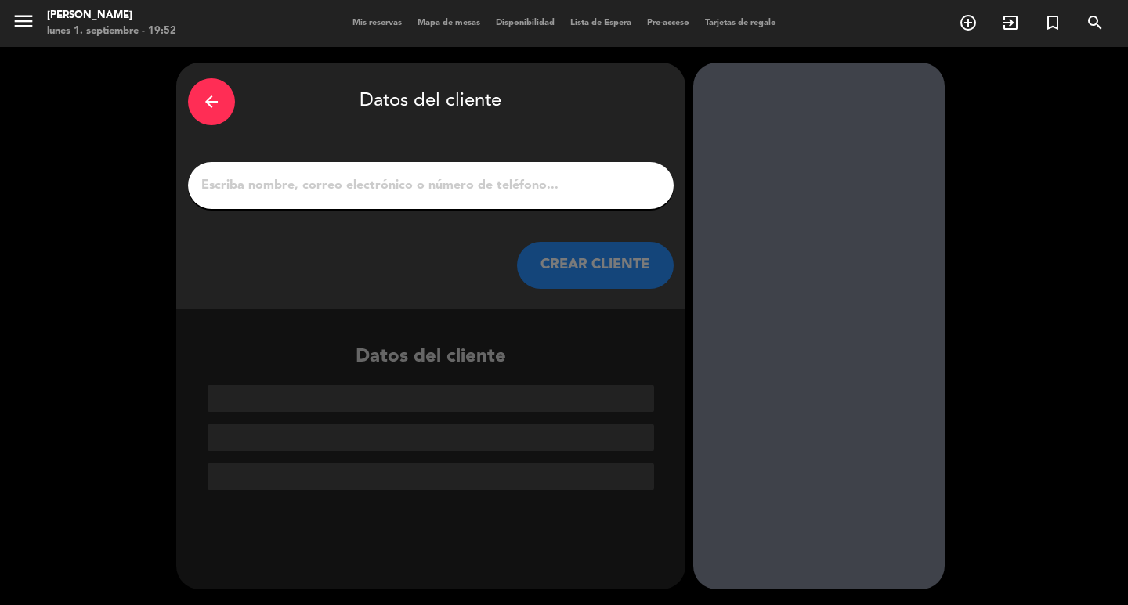
scroll to position [0, 0]
click at [341, 197] on input "1" at bounding box center [431, 186] width 462 height 22
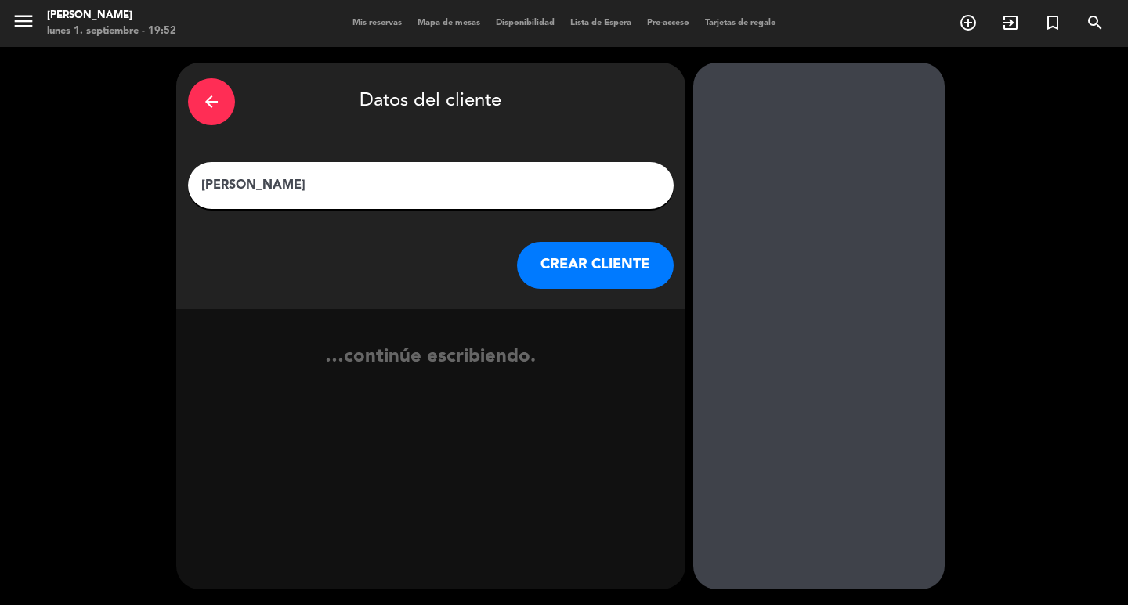
type input "[PERSON_NAME]"
click at [555, 289] on button "CREAR CLIENTE" at bounding box center [595, 265] width 157 height 47
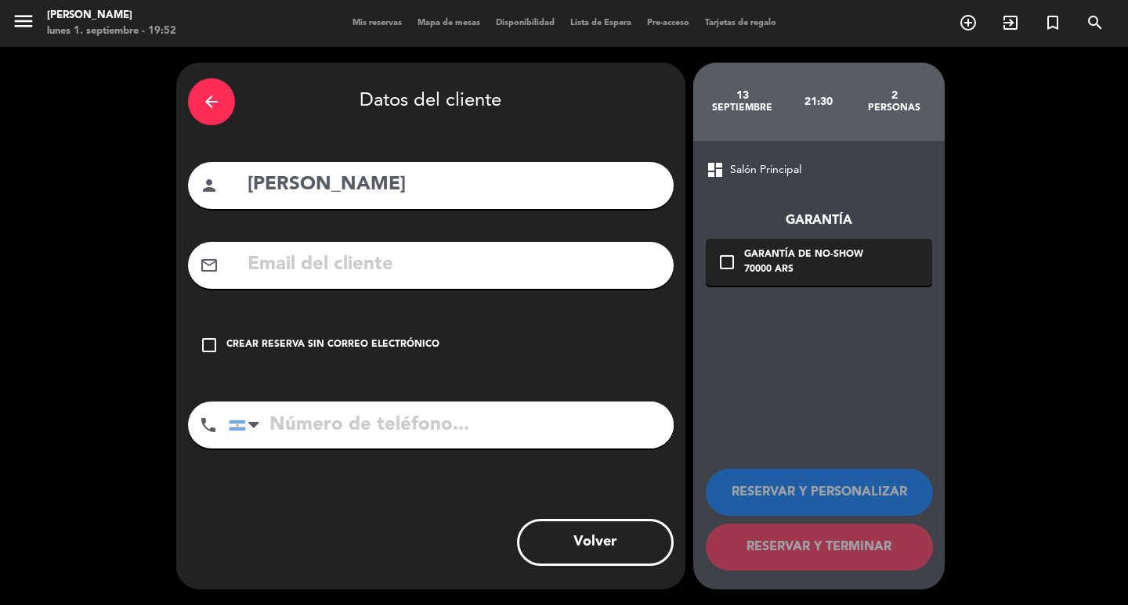
click at [364, 281] on input "text" at bounding box center [454, 265] width 416 height 32
type input "FRANZELALIA"
click at [376, 190] on input "[PERSON_NAME]" at bounding box center [454, 185] width 416 height 32
type input "[PERSON_NAME]"
click at [437, 265] on input "FRANZELALIA" at bounding box center [454, 265] width 416 height 32
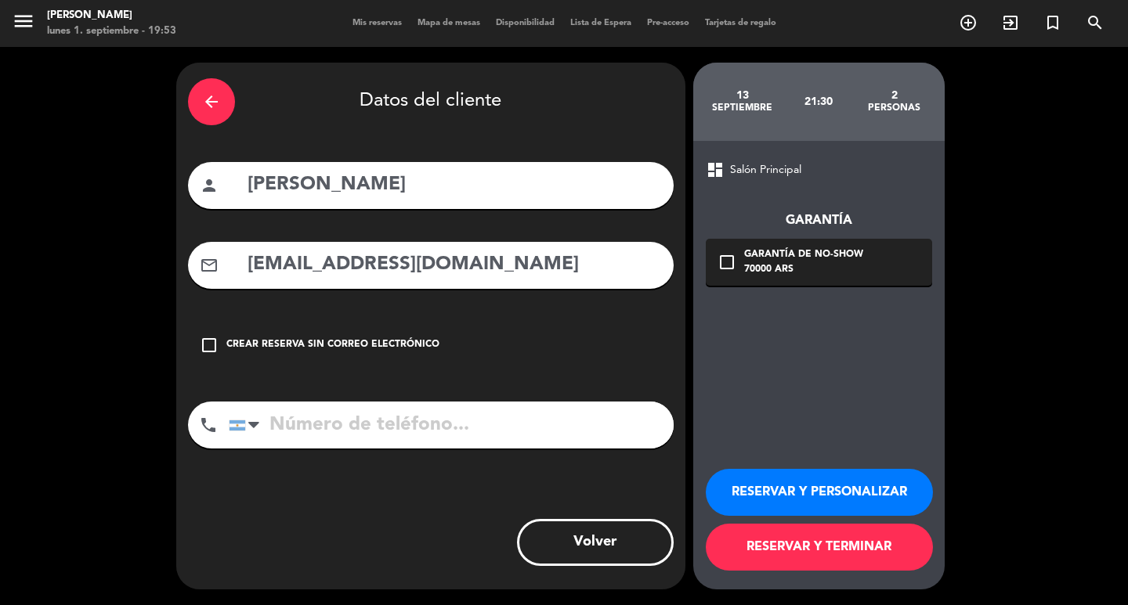
type input "[EMAIL_ADDRESS][DOMAIN_NAME]"
click at [444, 438] on div "arrow_back Datos del cliente person [PERSON_NAME] mail_outline [EMAIL_ADDRESS][…" at bounding box center [430, 326] width 509 height 527
click at [443, 442] on input "tel" at bounding box center [451, 425] width 445 height 47
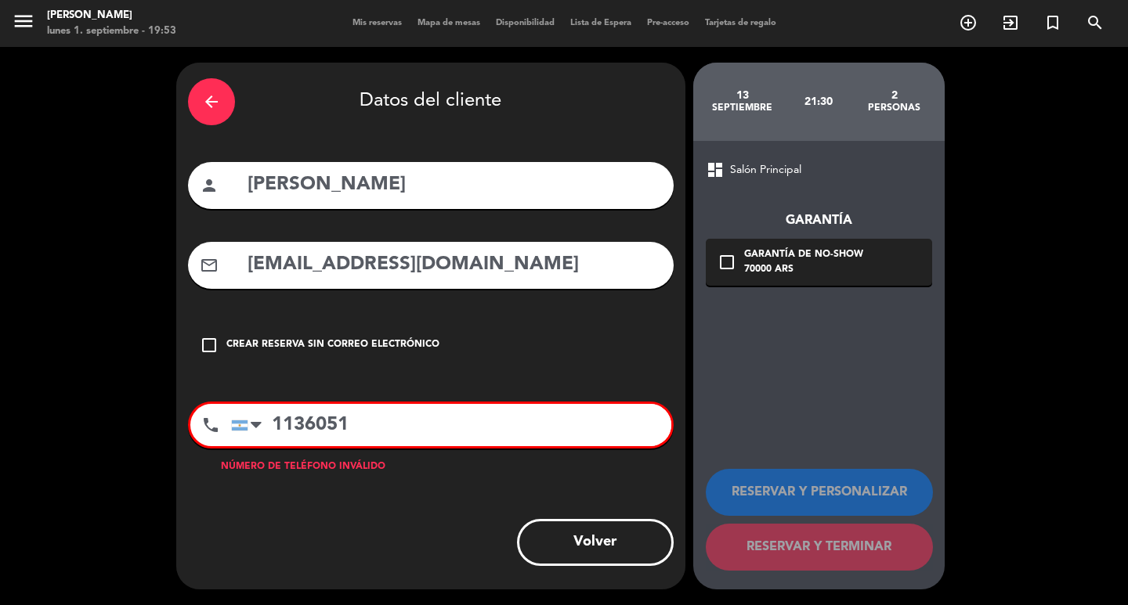
click at [318, 446] on input "1136051" at bounding box center [451, 425] width 440 height 42
click at [360, 446] on input "113051" at bounding box center [451, 425] width 440 height 42
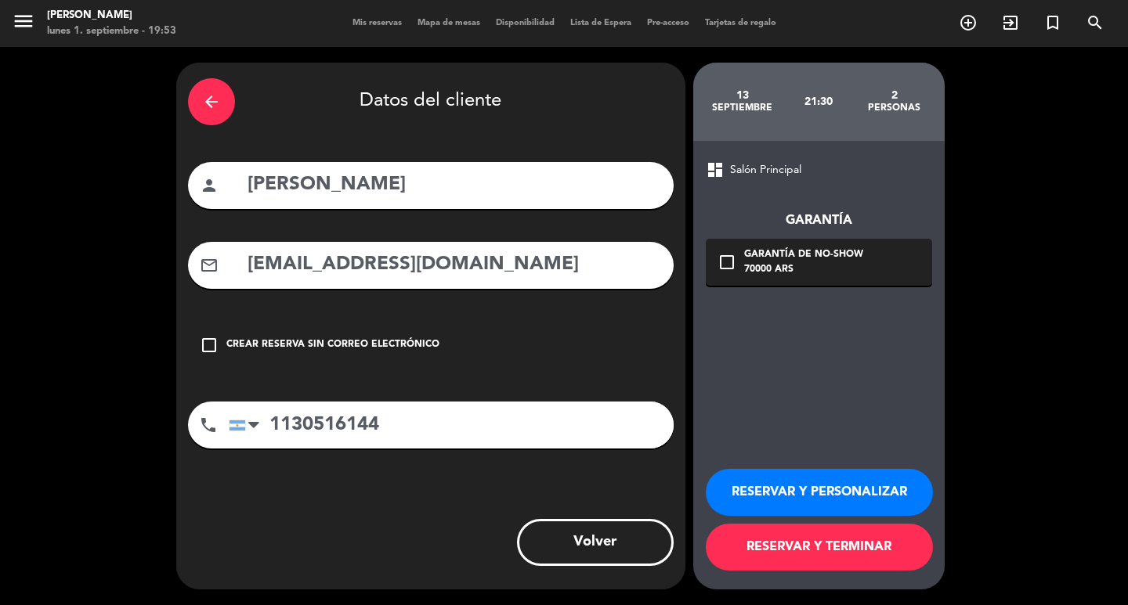
type input "1130516144"
click at [836, 483] on button "RESERVAR Y PERSONALIZAR" at bounding box center [819, 492] width 227 height 47
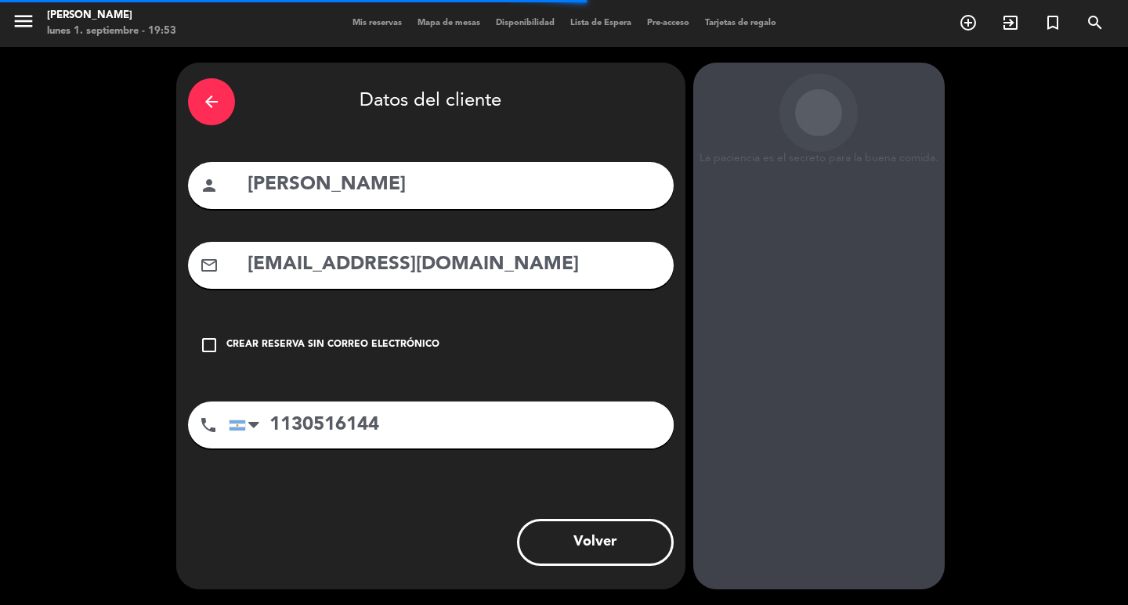
scroll to position [45, 0]
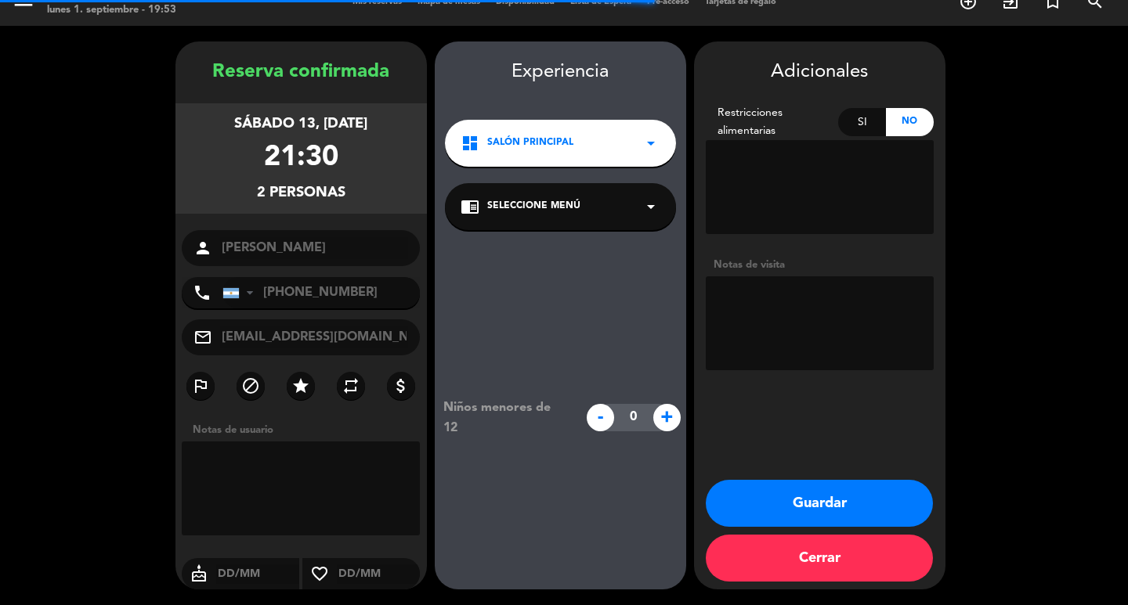
click at [753, 305] on textarea at bounding box center [820, 323] width 228 height 94
type textarea "BIGBOX"
click at [605, 183] on div "chrome_reader_mode Seleccione Menú arrow_drop_down" at bounding box center [560, 206] width 231 height 47
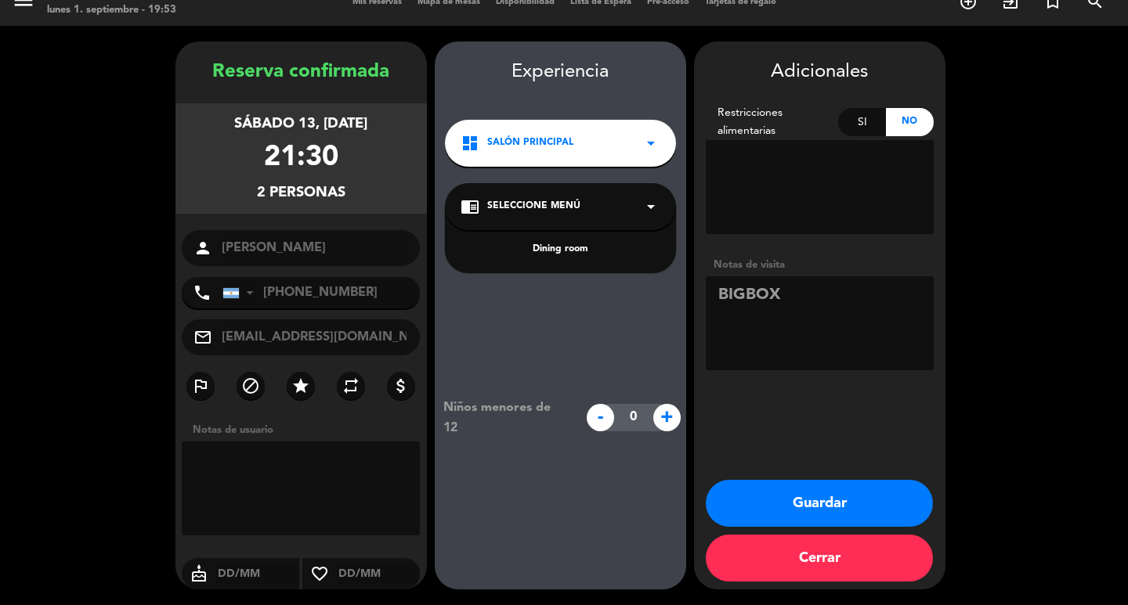
click at [592, 242] on div "Dining room" at bounding box center [560, 250] width 200 height 16
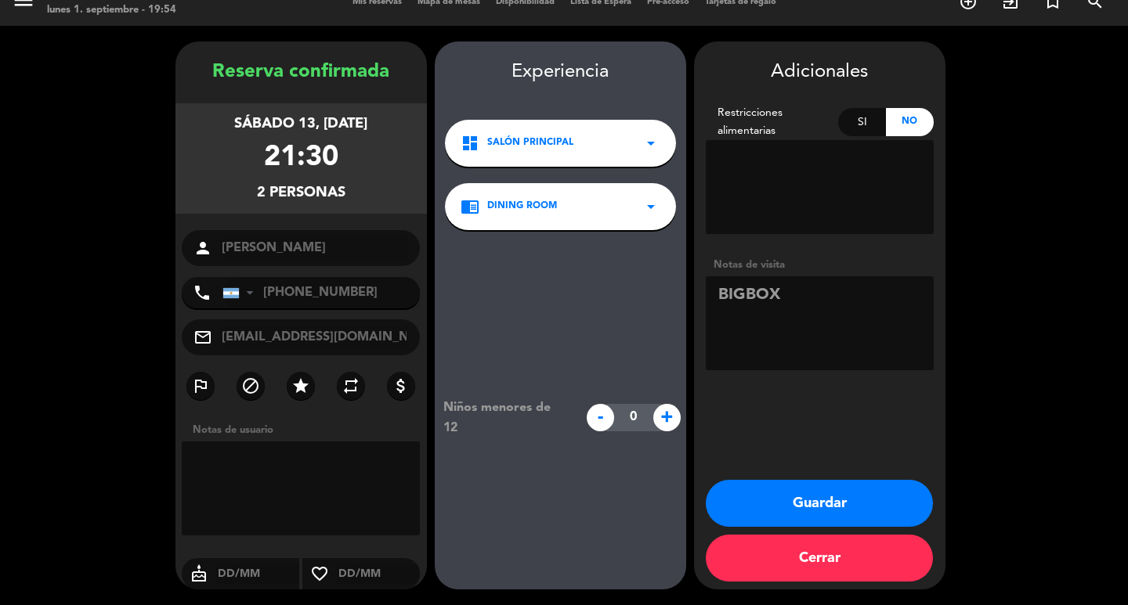
drag, startPoint x: 774, startPoint y: 505, endPoint x: 722, endPoint y: 422, distance: 97.8
click at [722, 422] on div "Adicionales Restricciones alimentarias Si No Notas de visita Guardar Cerrar" at bounding box center [819, 316] width 251 height 548
click at [819, 503] on button "Guardar" at bounding box center [819, 503] width 227 height 47
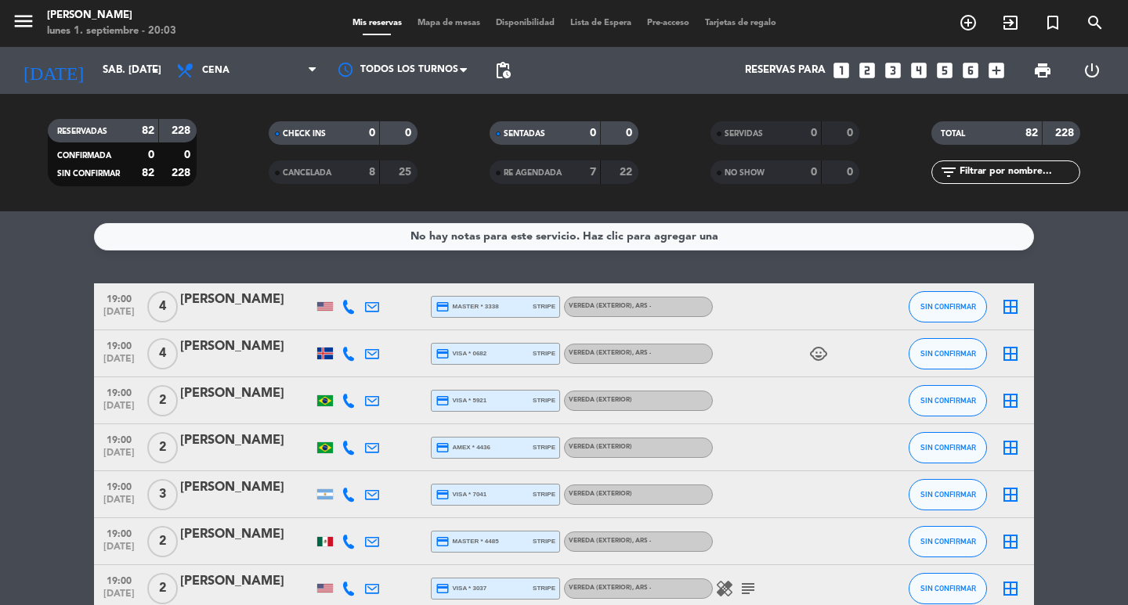
click at [135, 48] on div "[DATE] sáb. [DATE] arrow_drop_down" at bounding box center [90, 70] width 157 height 47
click at [136, 59] on input "sáb. [DATE]" at bounding box center [164, 70] width 138 height 28
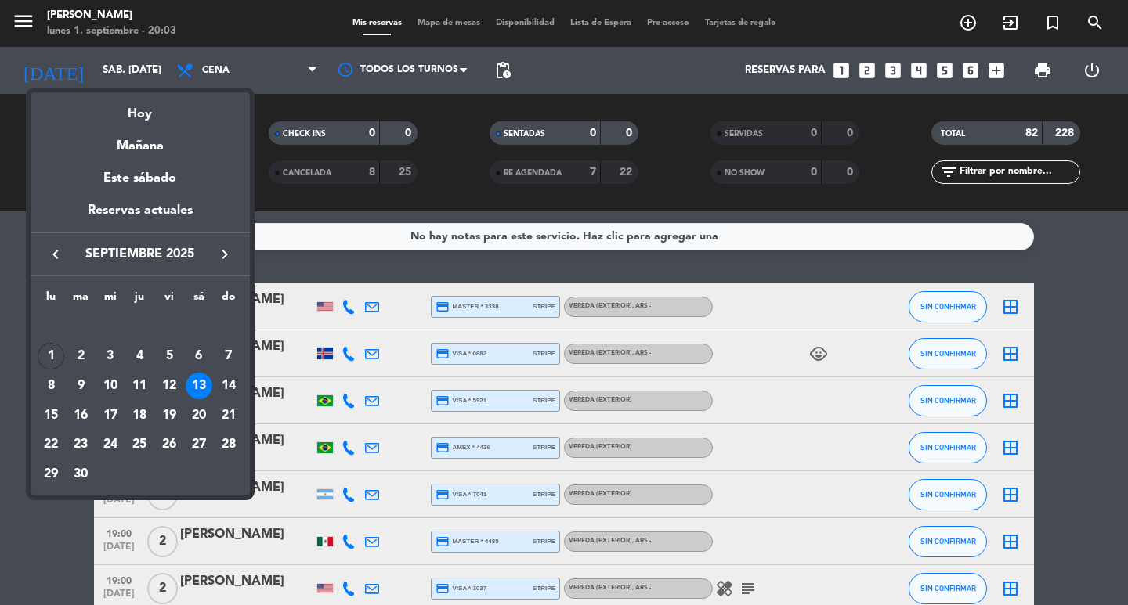
click at [225, 251] on icon "keyboard_arrow_right" at bounding box center [224, 254] width 19 height 19
click at [211, 255] on button "keyboard_arrow_right" at bounding box center [225, 254] width 28 height 20
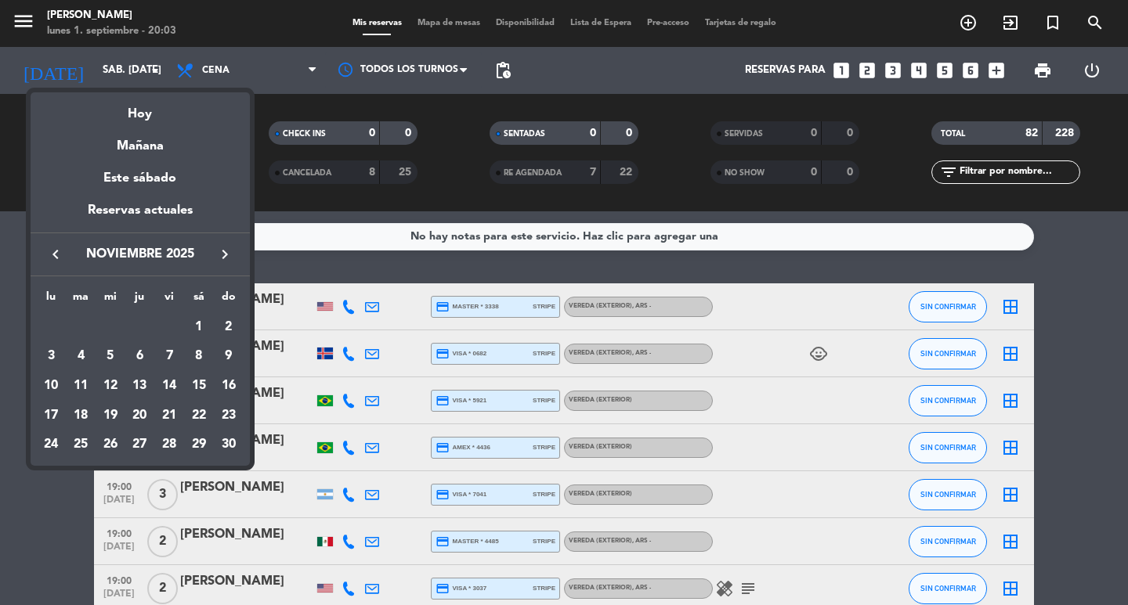
click at [222, 262] on icon "keyboard_arrow_right" at bounding box center [224, 254] width 19 height 19
click at [117, 450] on div "24" at bounding box center [110, 445] width 27 height 27
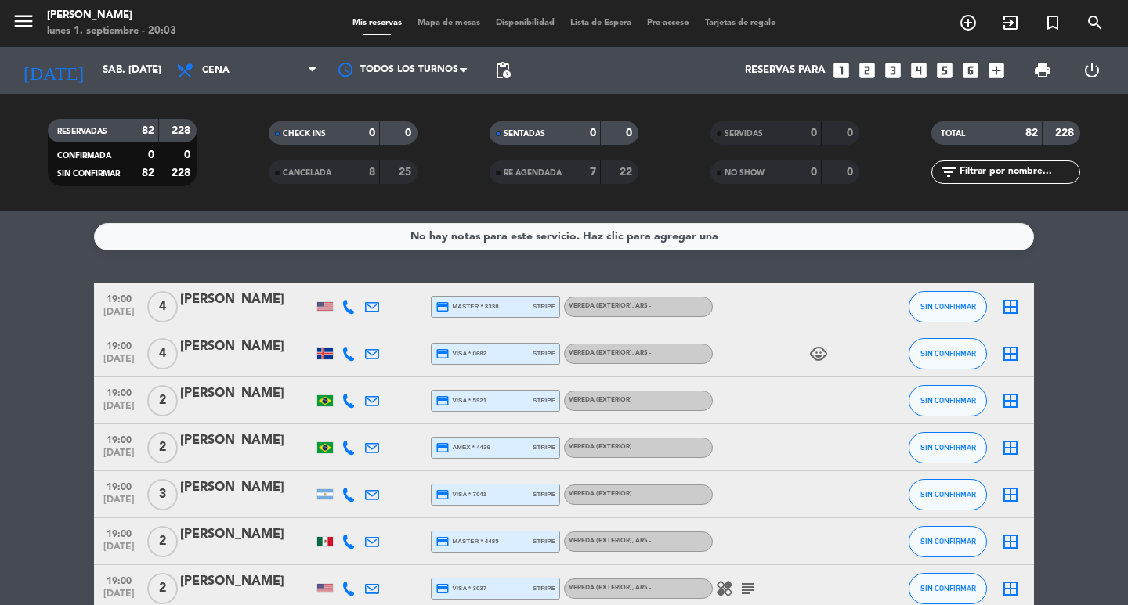
type input "mié. 24 dic."
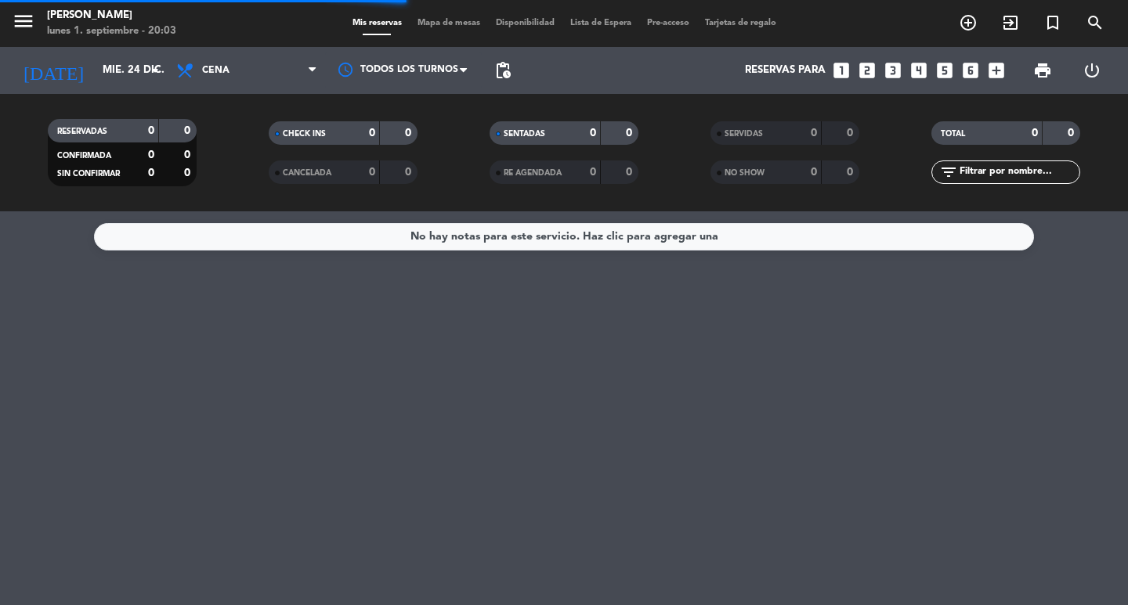
click at [280, 95] on div "RESERVADAS 0 0 CONFIRMADA 0 0 SIN CONFIRMAR 0 0 CHECK INS 0 0 CANCELADA 0 0 SEN…" at bounding box center [564, 152] width 1128 height 117
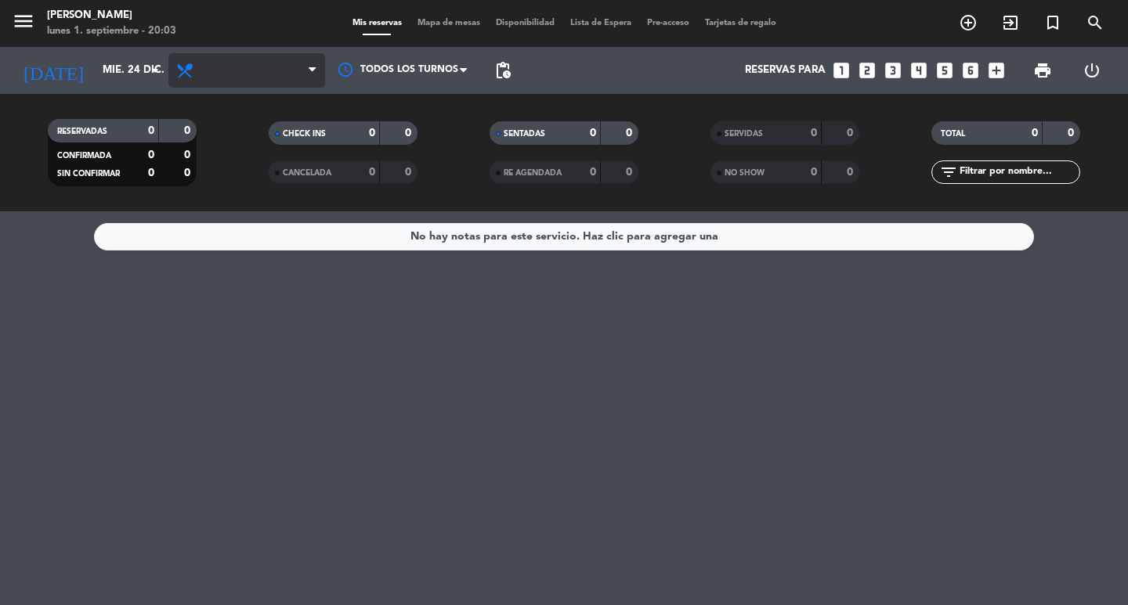
click at [289, 80] on span "Cena" at bounding box center [246, 70] width 157 height 34
click at [251, 136] on div "menu [PERSON_NAME] lunes 1. septiembre - 20:03 Mis reservas Mapa de mesas Dispo…" at bounding box center [564, 105] width 1128 height 211
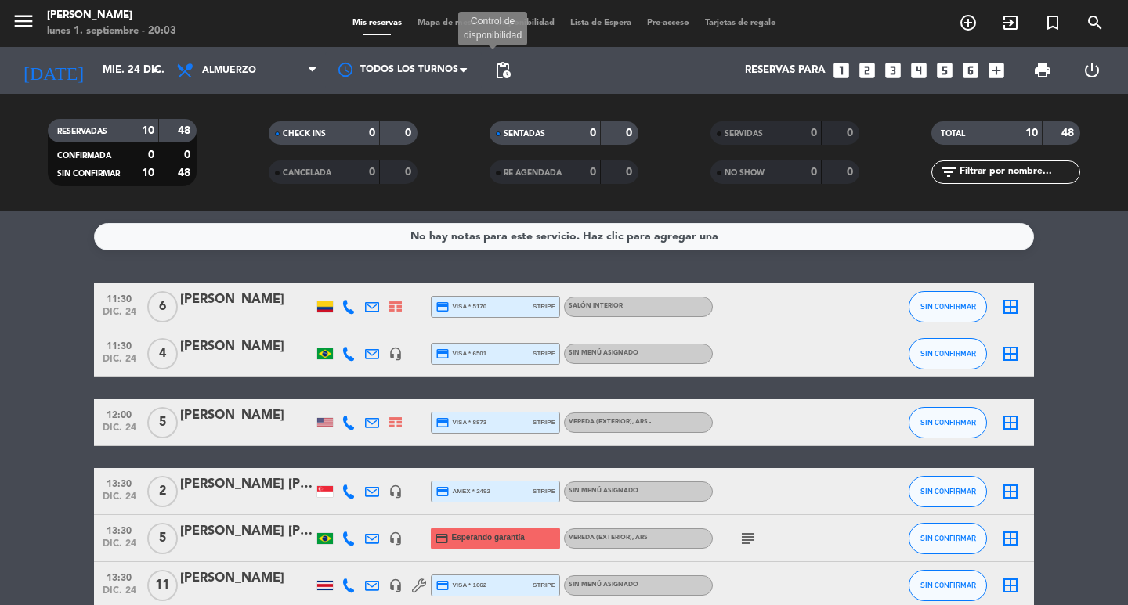
click at [512, 70] on span "pending_actions" at bounding box center [502, 70] width 19 height 19
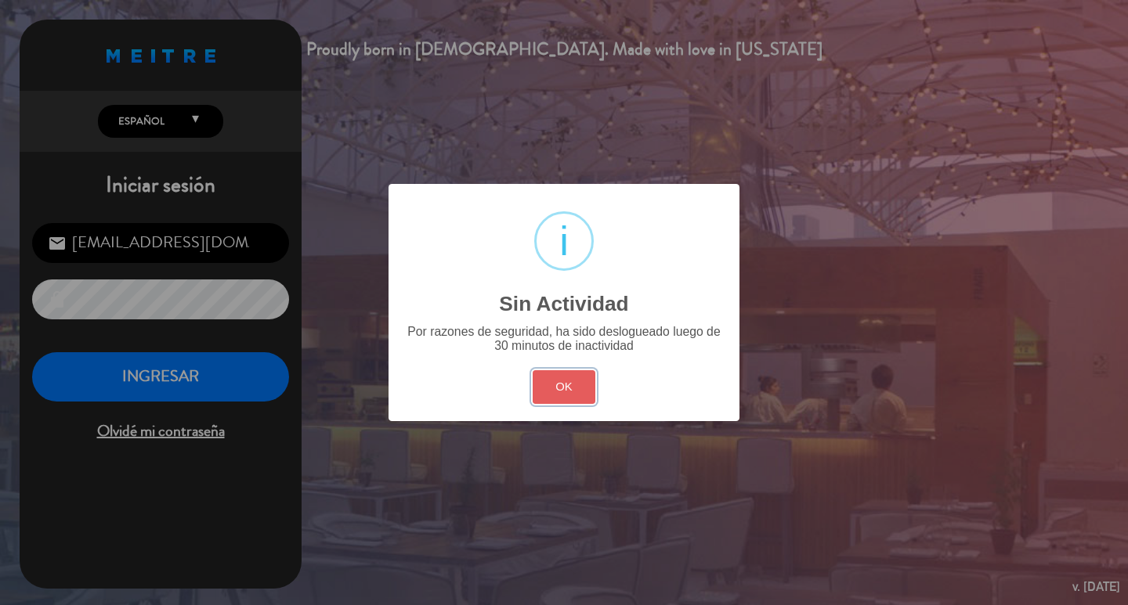
click at [581, 404] on button "OK" at bounding box center [564, 387] width 63 height 34
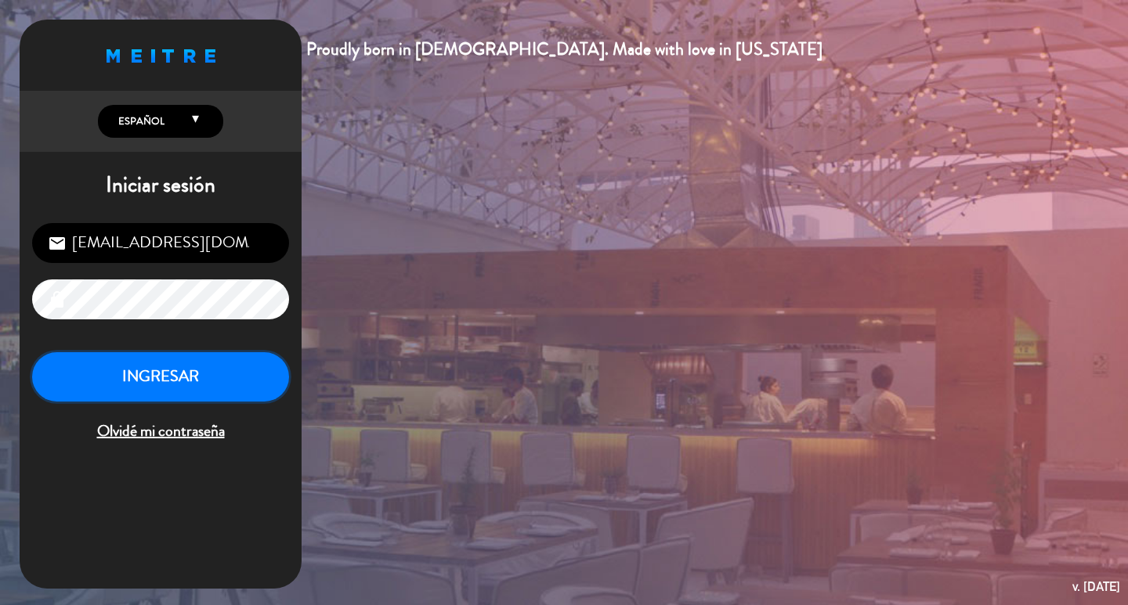
click at [91, 383] on button "INGRESAR" at bounding box center [160, 376] width 257 height 49
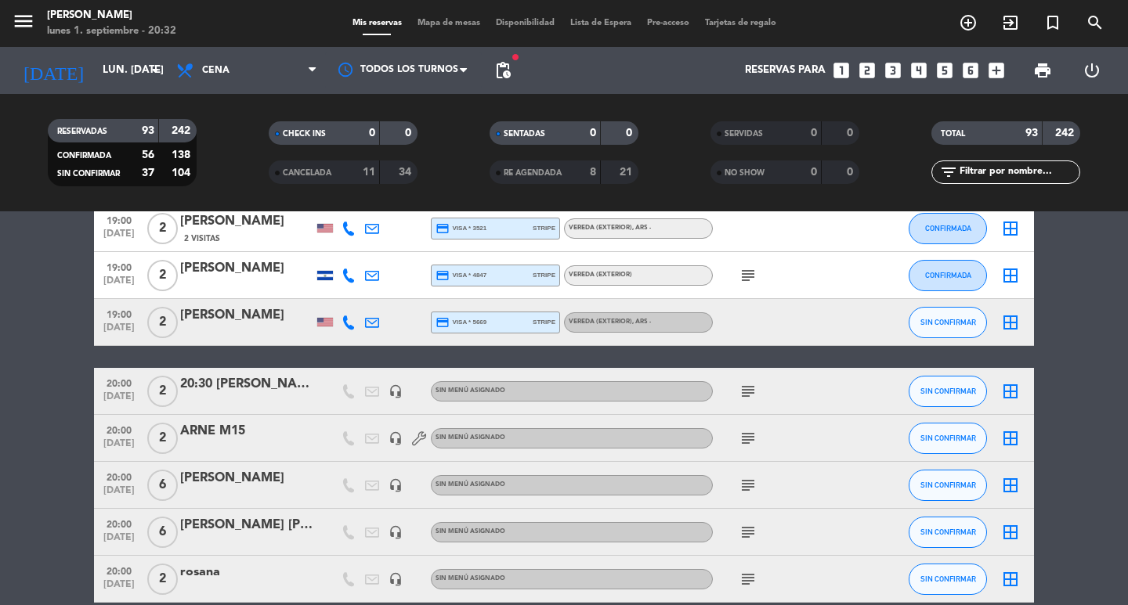
scroll to position [2036, 0]
